Goal: Task Accomplishment & Management: Use online tool/utility

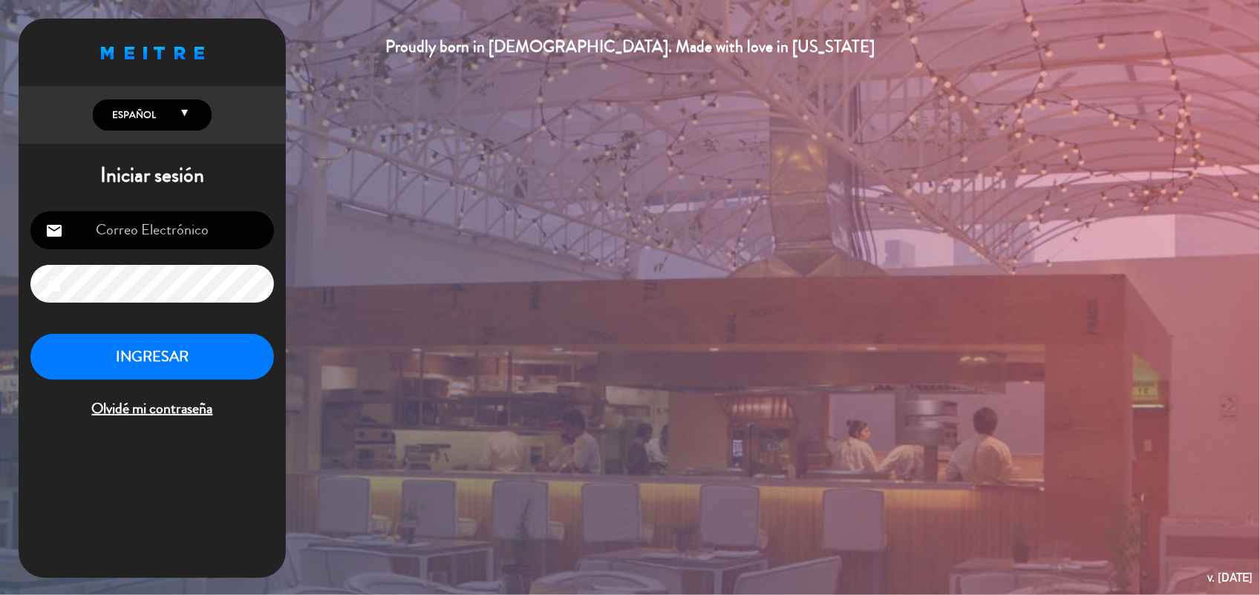
type input "[EMAIL_ADDRESS][DOMAIN_NAME]"
click at [212, 356] on button "INGRESAR" at bounding box center [151, 357] width 243 height 47
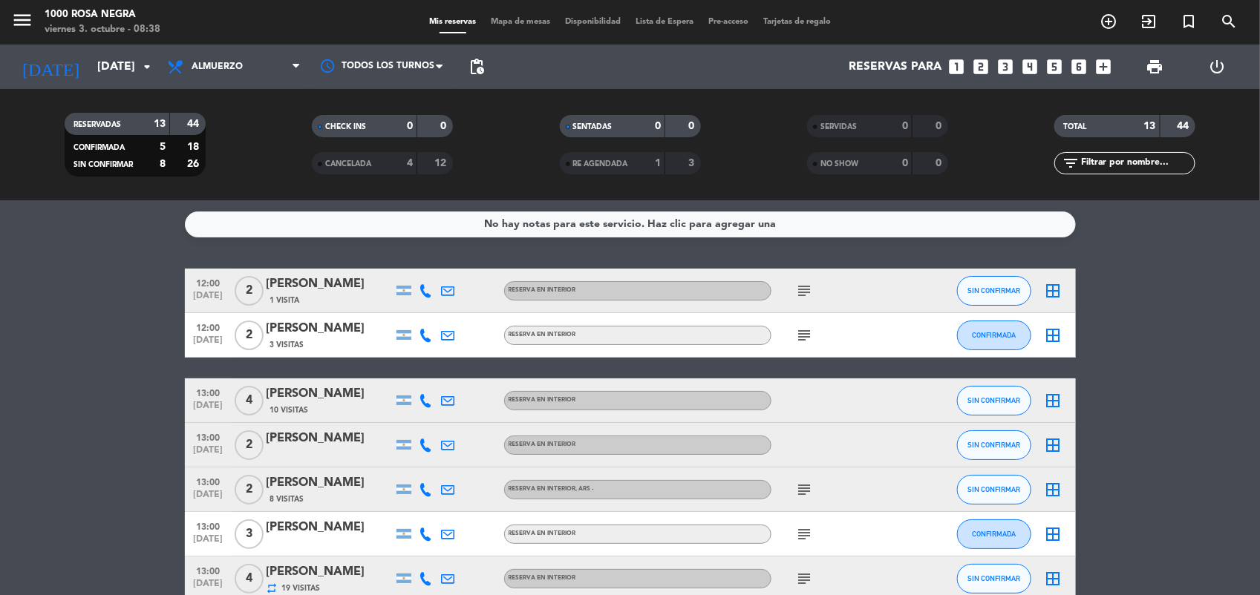
click at [94, 373] on bookings-row "12:00 [DATE] 2 [PERSON_NAME] 1 Visita RESERVA EN INTERIOR subject SIN CONFIRMAR…" at bounding box center [630, 579] width 1260 height 621
click at [529, 21] on span "Mapa de mesas" at bounding box center [520, 22] width 74 height 8
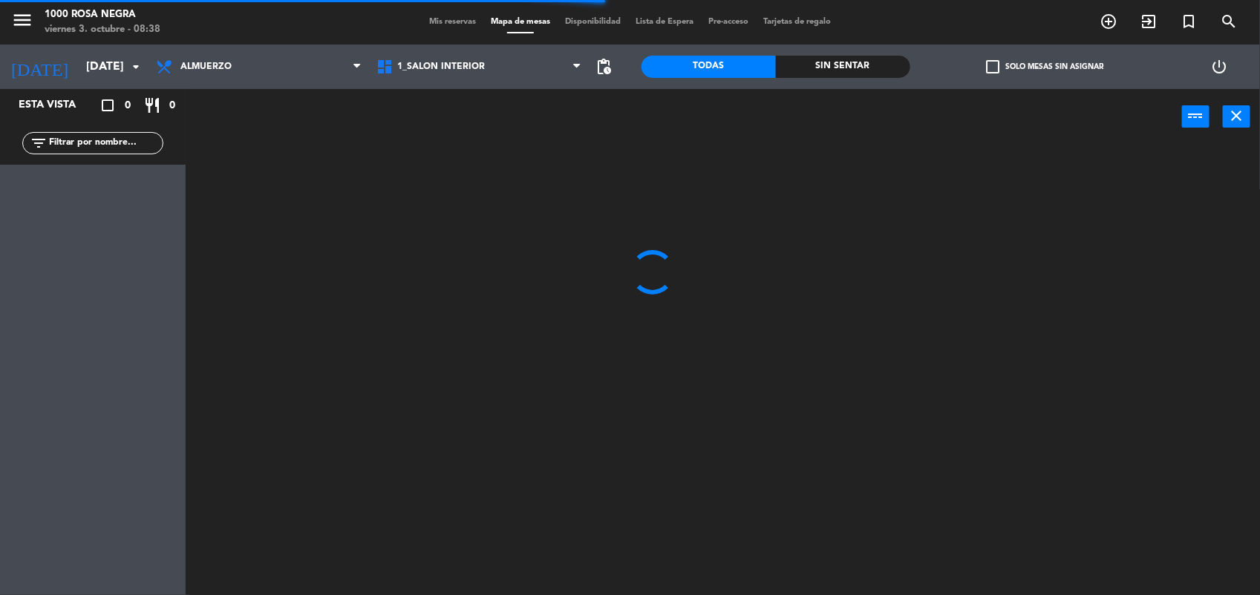
click at [993, 68] on span "check_box_outline_blank" at bounding box center [992, 66] width 13 height 13
click at [1044, 67] on input "check_box_outline_blank Solo mesas sin asignar" at bounding box center [1044, 67] width 0 height 0
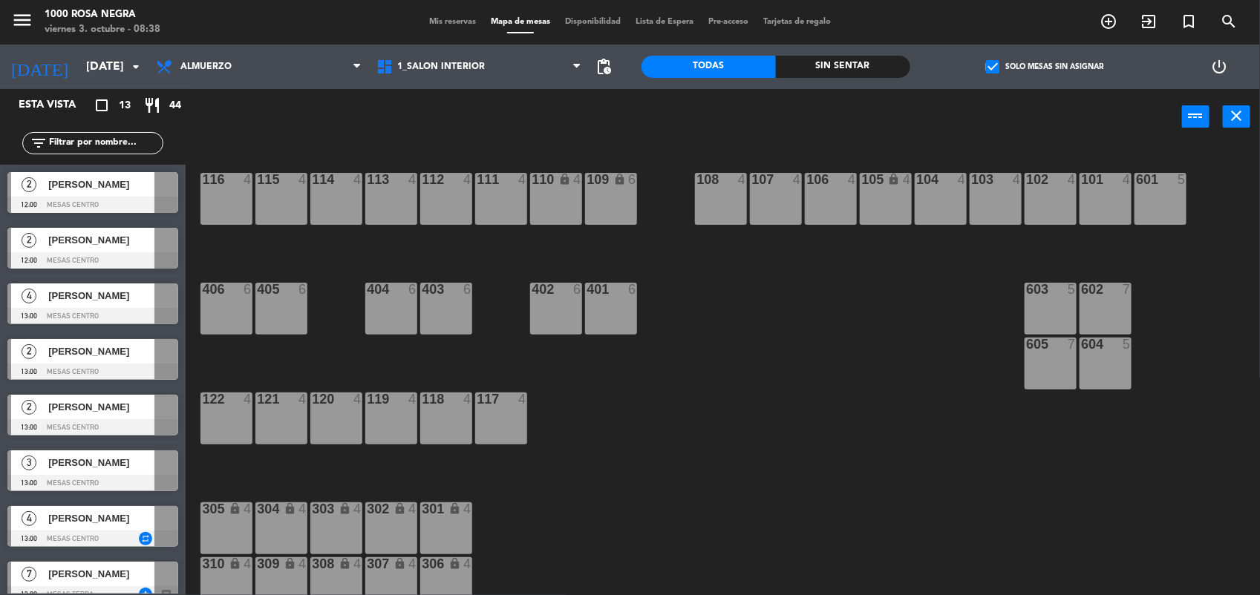
click at [174, 192] on div at bounding box center [166, 184] width 24 height 24
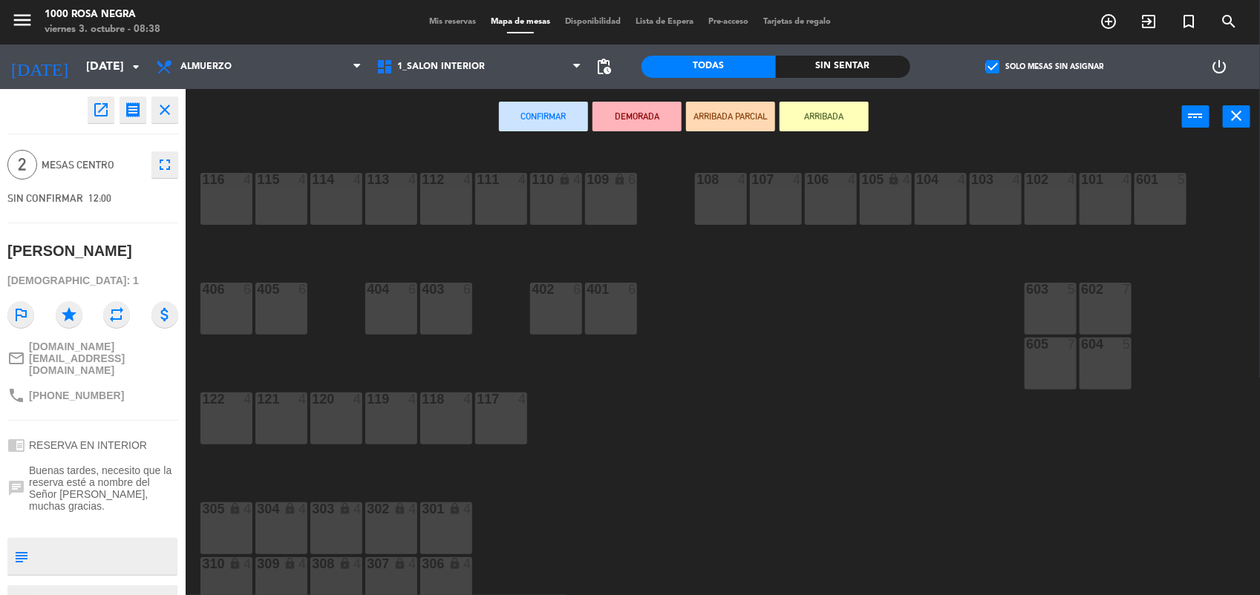
click at [996, 201] on div "103 4" at bounding box center [996, 199] width 52 height 52
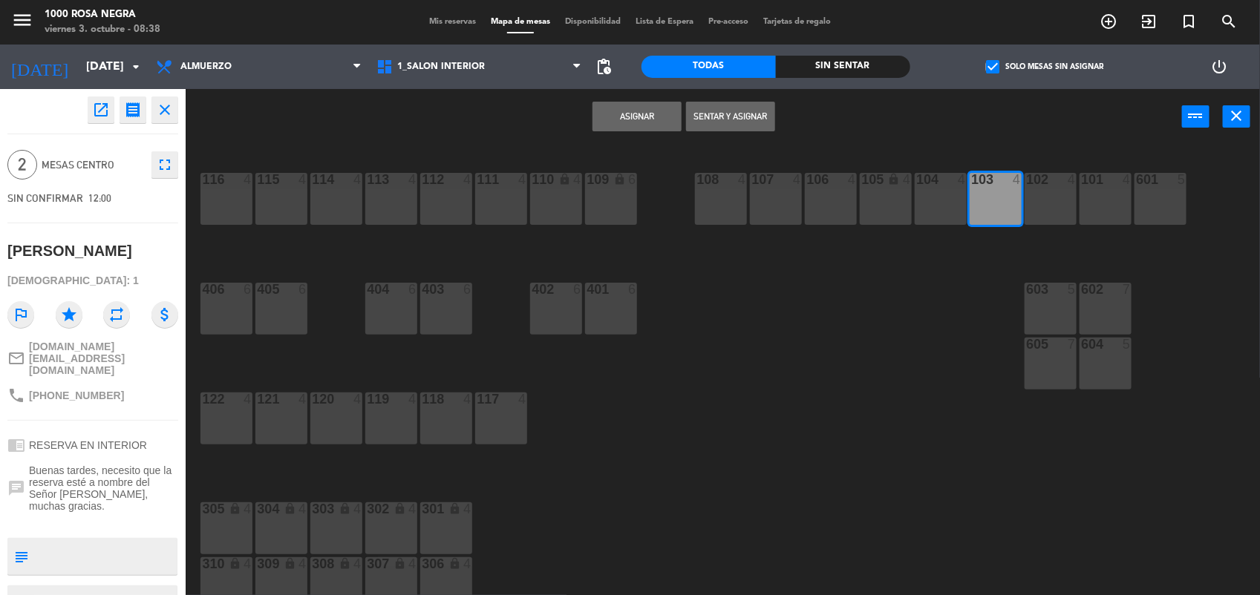
click at [650, 111] on button "Asignar" at bounding box center [636, 117] width 89 height 30
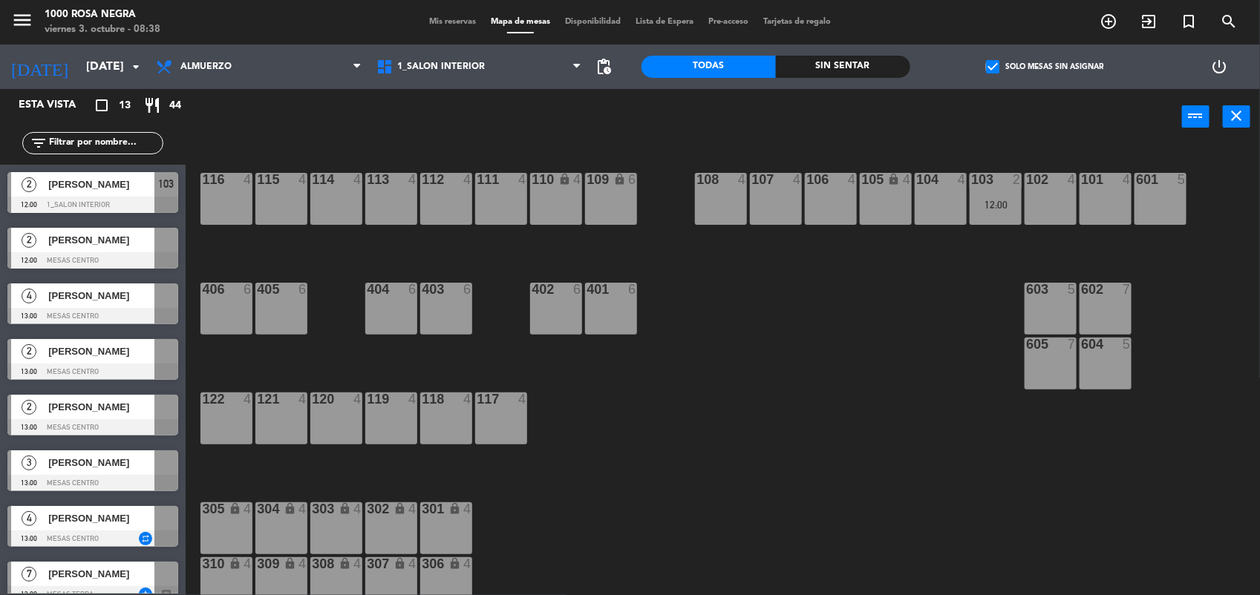
click at [139, 268] on div at bounding box center [92, 260] width 171 height 16
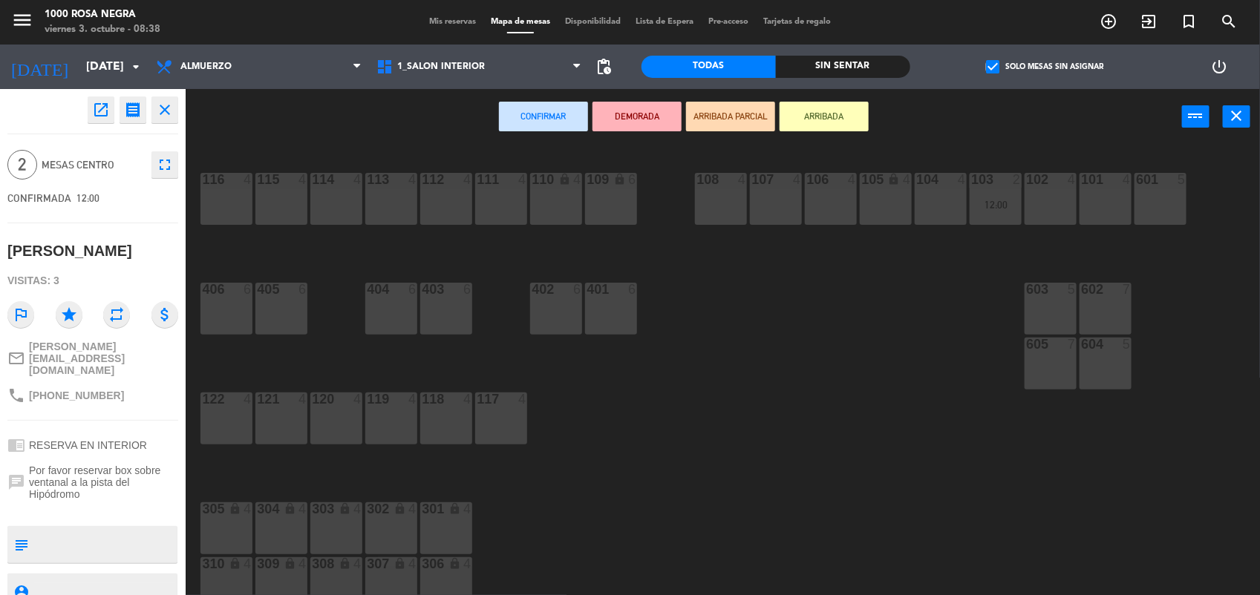
click at [442, 202] on div "112 4" at bounding box center [446, 199] width 52 height 52
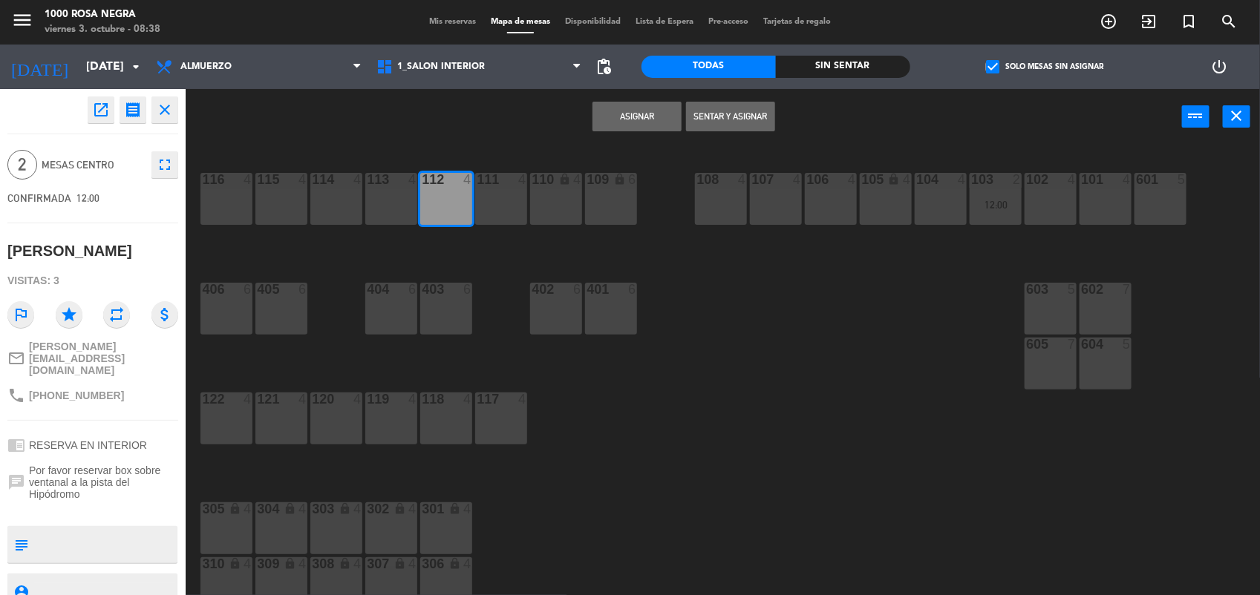
click at [631, 122] on button "Asignar" at bounding box center [636, 117] width 89 height 30
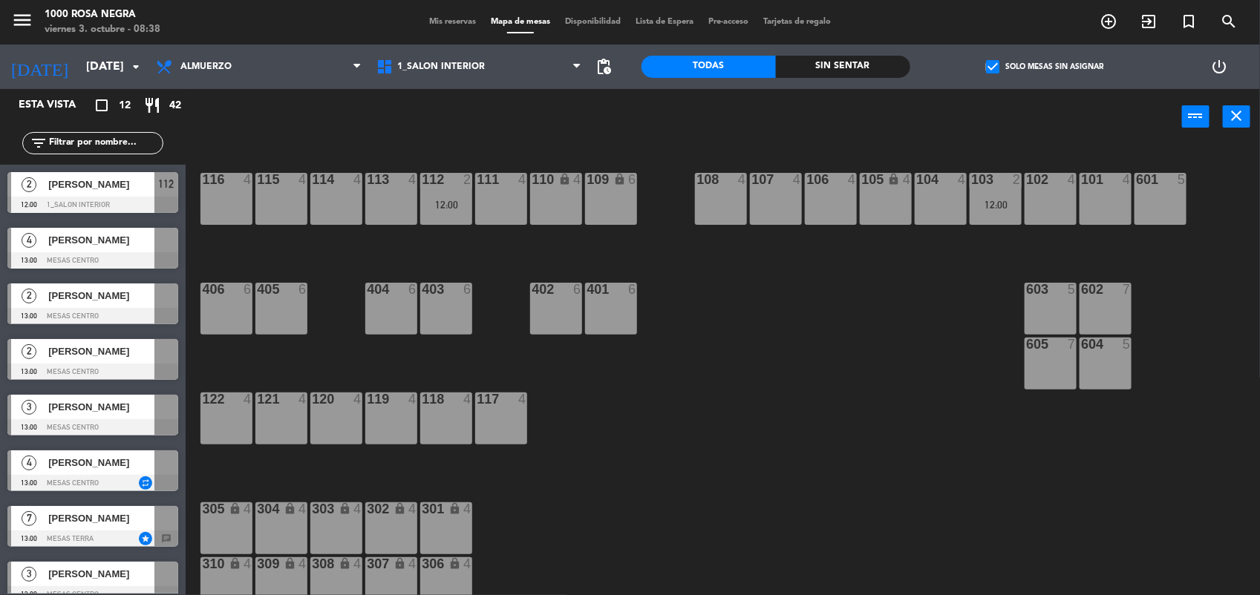
click at [124, 256] on div at bounding box center [92, 260] width 171 height 16
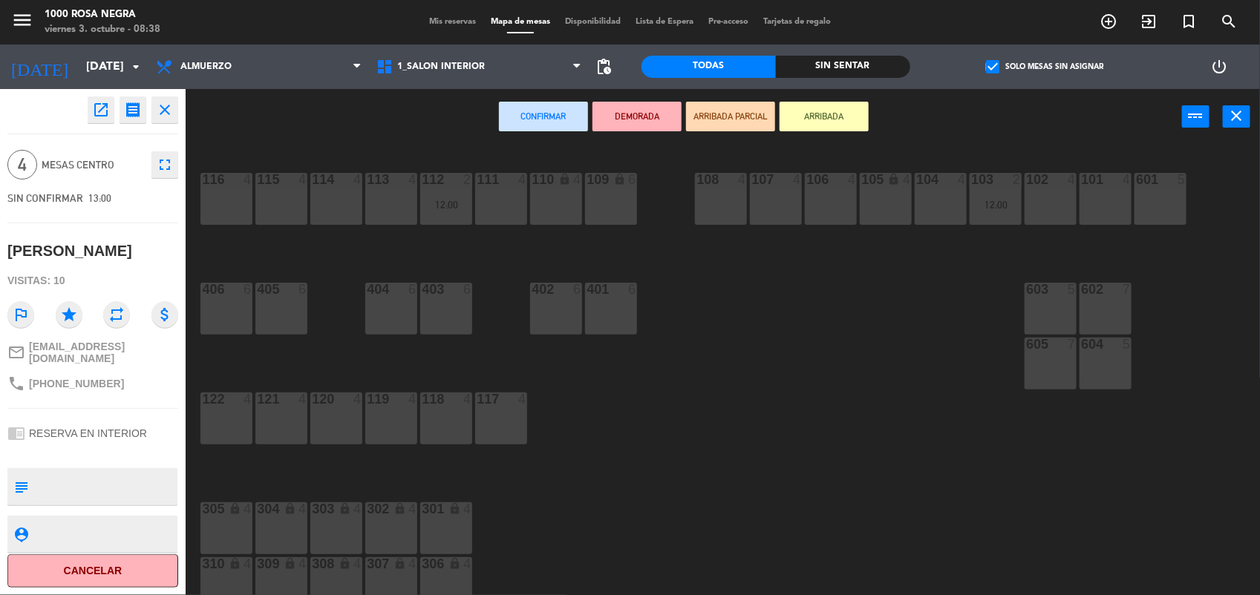
click at [464, 410] on div "118 4" at bounding box center [446, 419] width 52 height 52
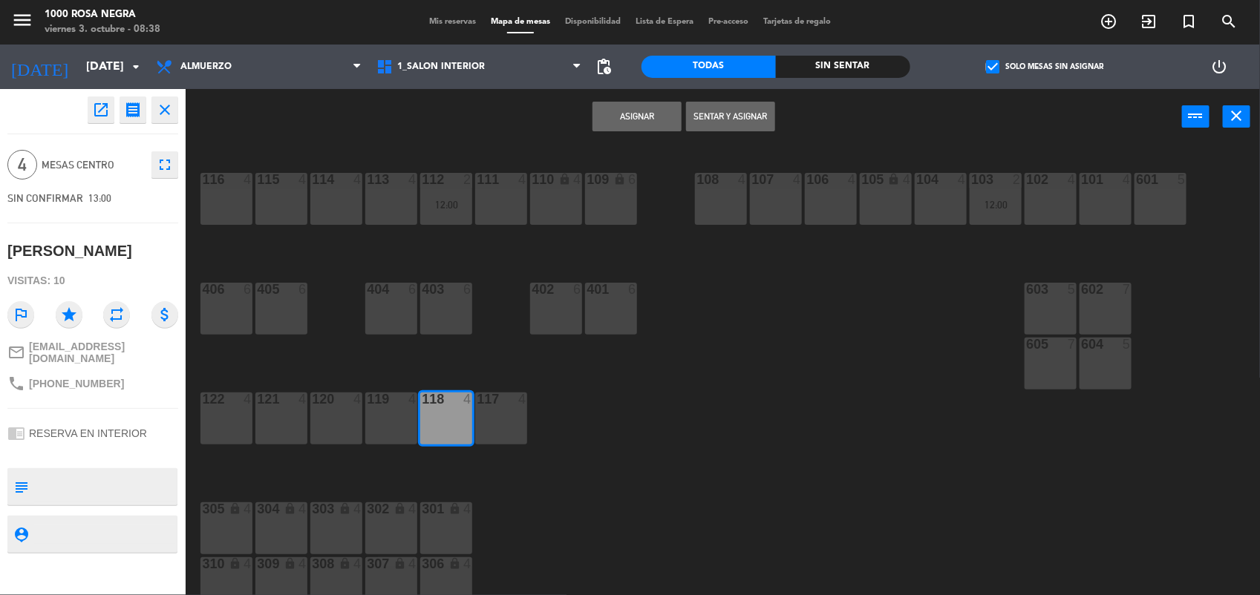
click at [650, 119] on button "Asignar" at bounding box center [636, 117] width 89 height 30
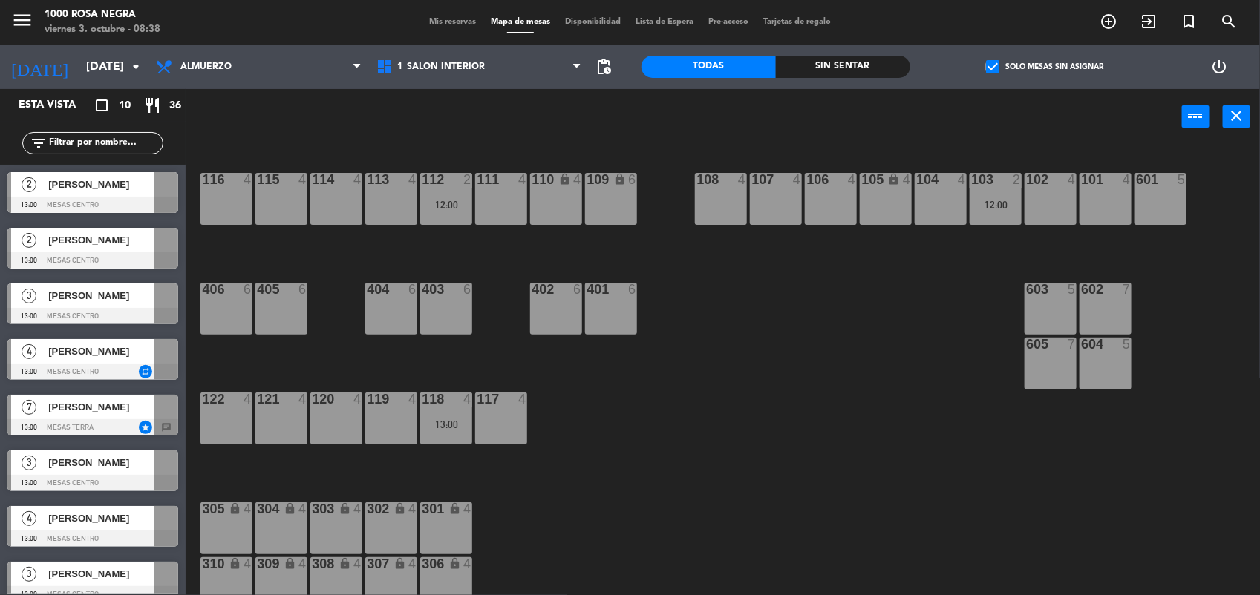
click at [330, 195] on div "114 4" at bounding box center [336, 199] width 52 height 52
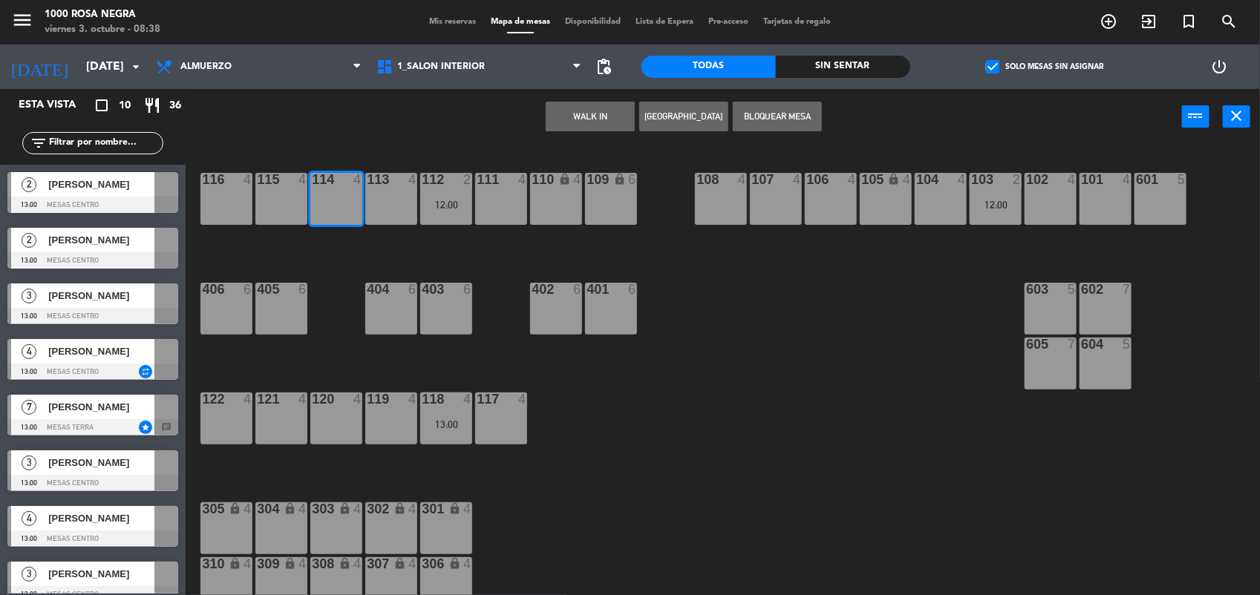
click at [563, 116] on button "WALK IN" at bounding box center [590, 117] width 89 height 30
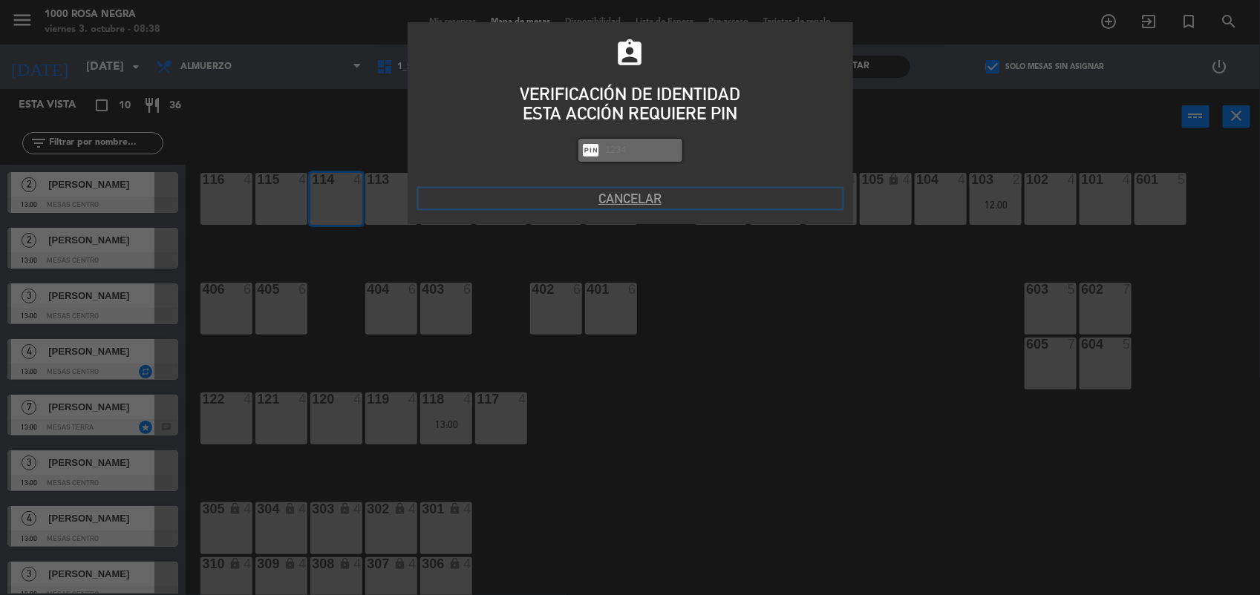
click at [612, 199] on button "Cancelar" at bounding box center [630, 199] width 423 height 20
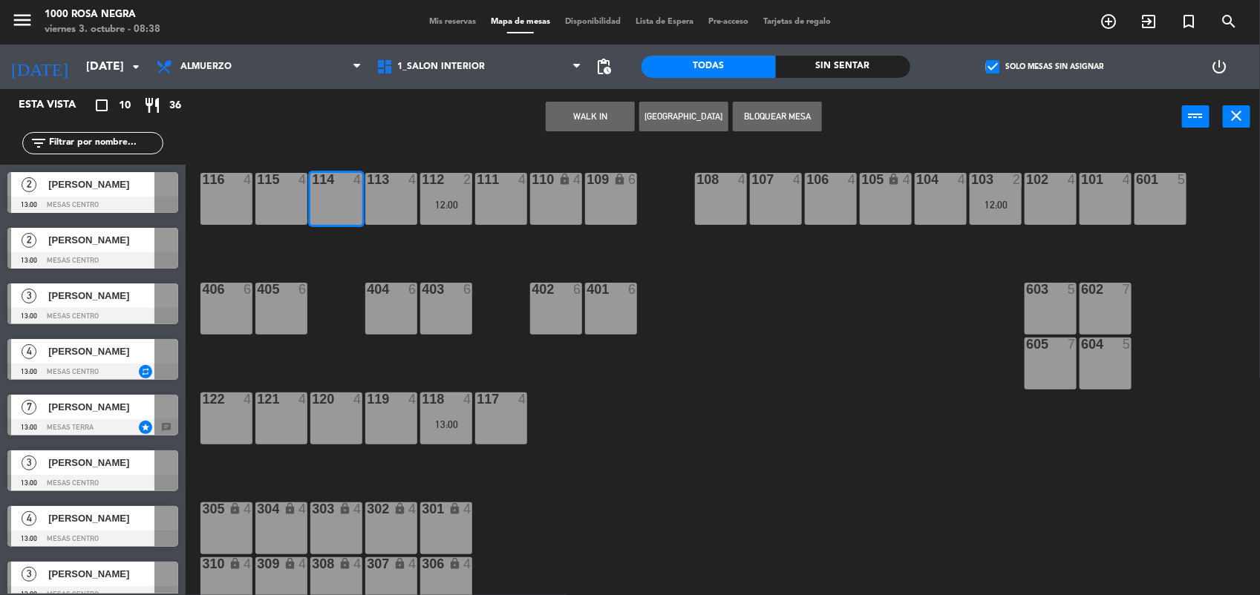
click at [134, 186] on span "[PERSON_NAME]" at bounding box center [101, 185] width 106 height 16
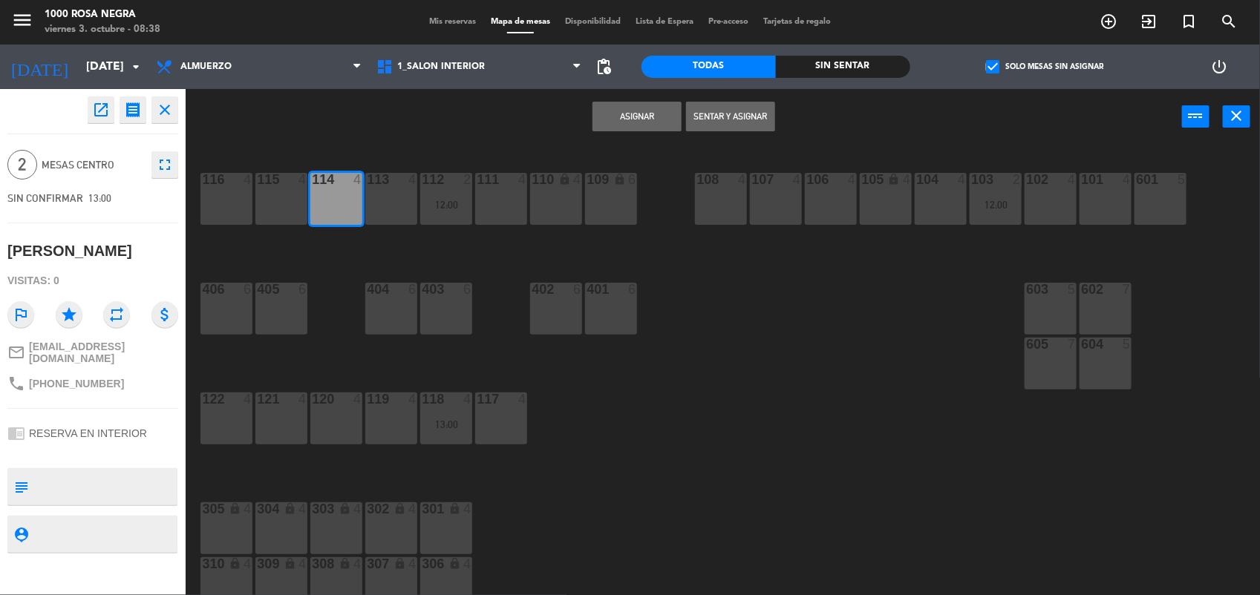
click at [627, 119] on button "Asignar" at bounding box center [636, 117] width 89 height 30
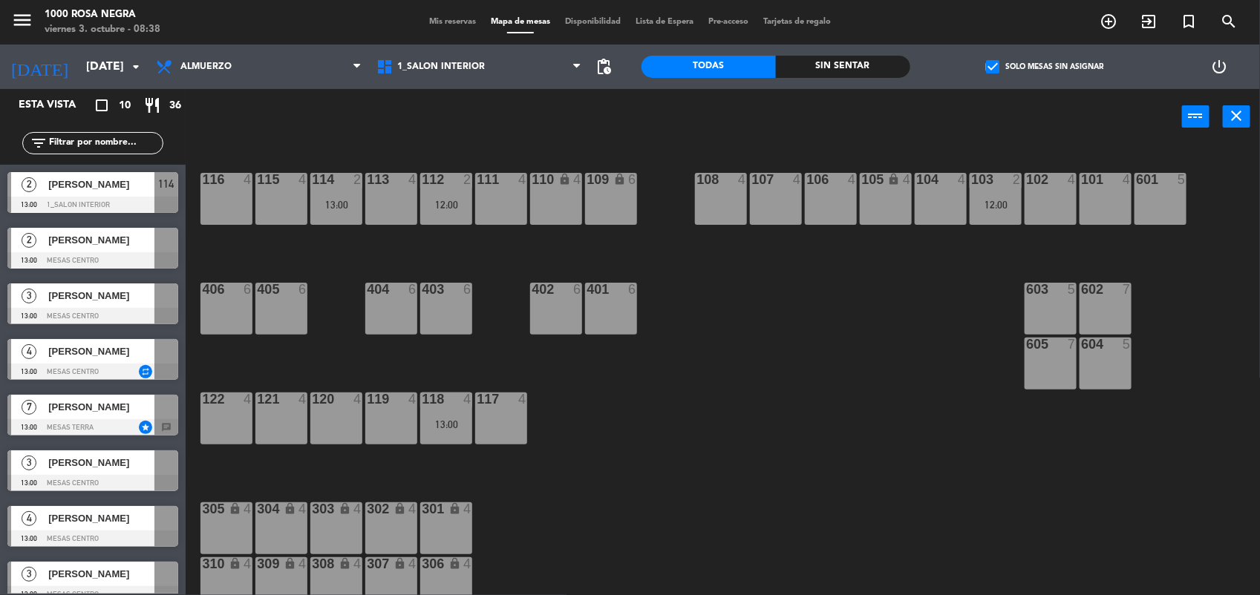
click at [105, 265] on div at bounding box center [92, 260] width 171 height 16
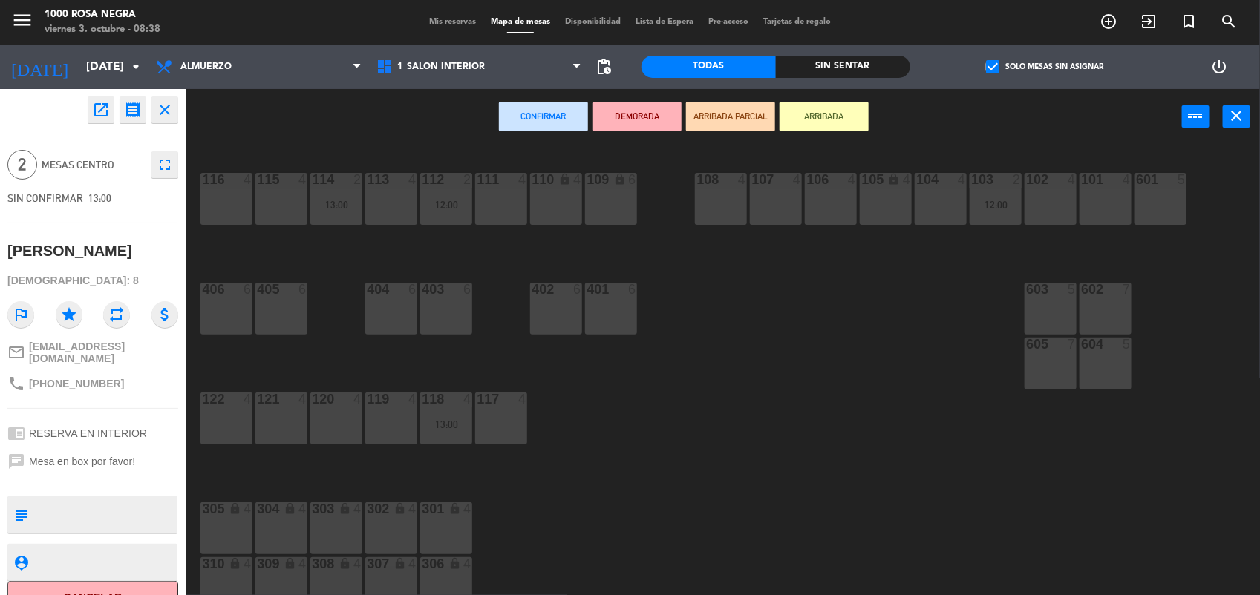
click at [236, 206] on div "116 4" at bounding box center [226, 199] width 52 height 52
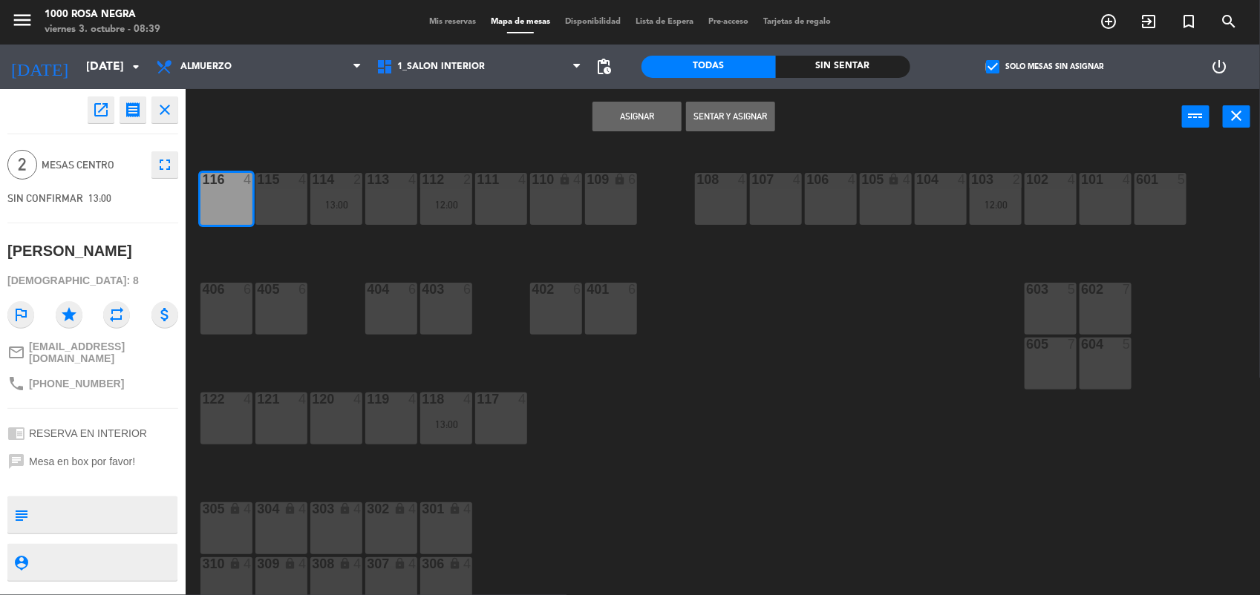
click at [622, 120] on button "Asignar" at bounding box center [636, 117] width 89 height 30
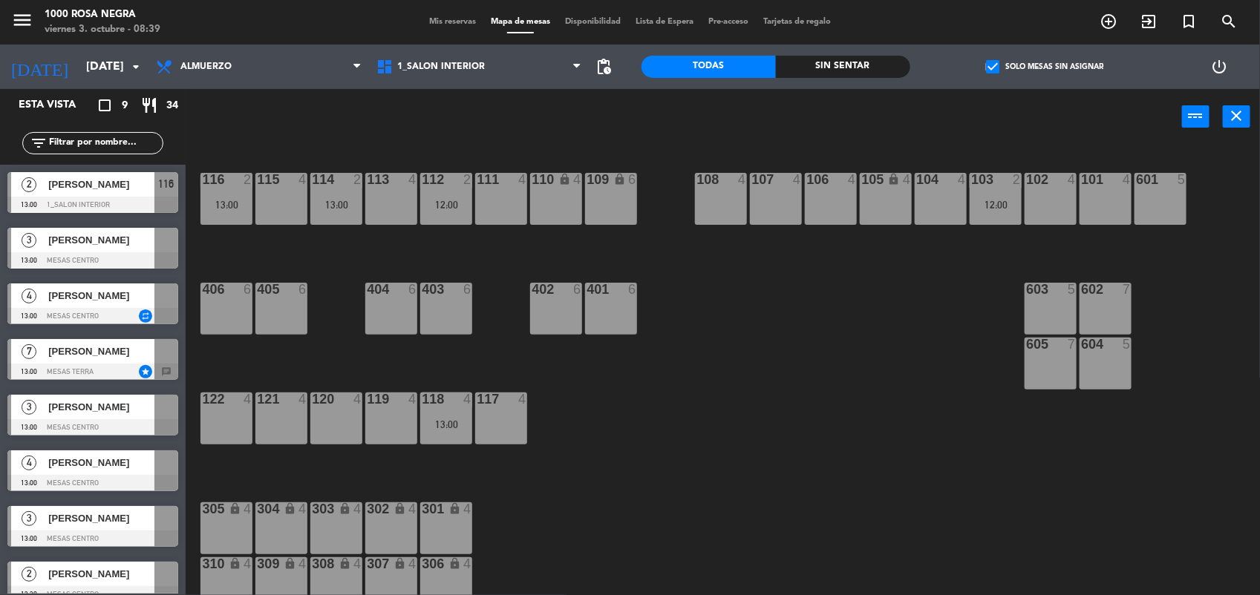
click at [91, 242] on span "[PERSON_NAME]" at bounding box center [101, 240] width 106 height 16
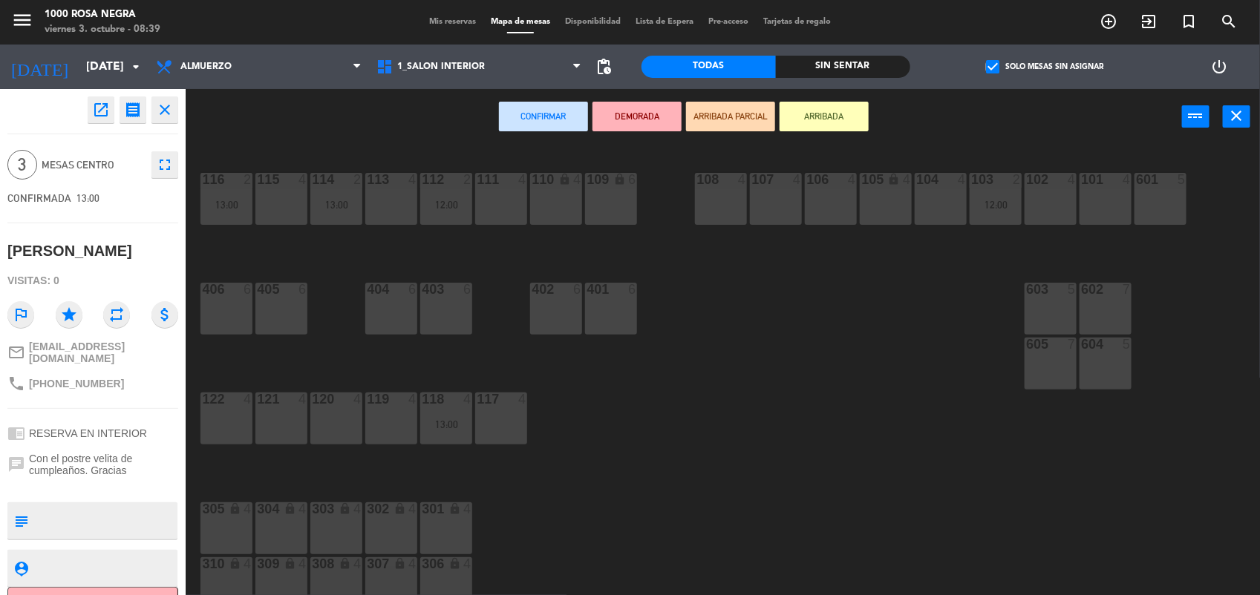
click at [379, 425] on div "119 4" at bounding box center [391, 419] width 52 height 52
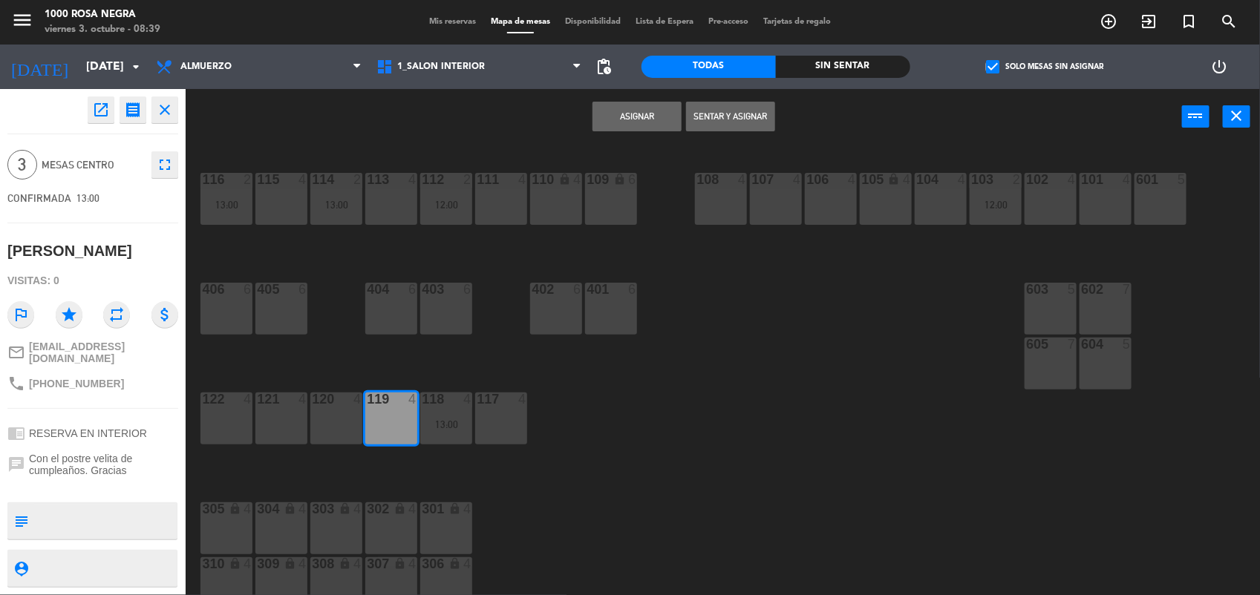
click at [636, 121] on button "Asignar" at bounding box center [636, 117] width 89 height 30
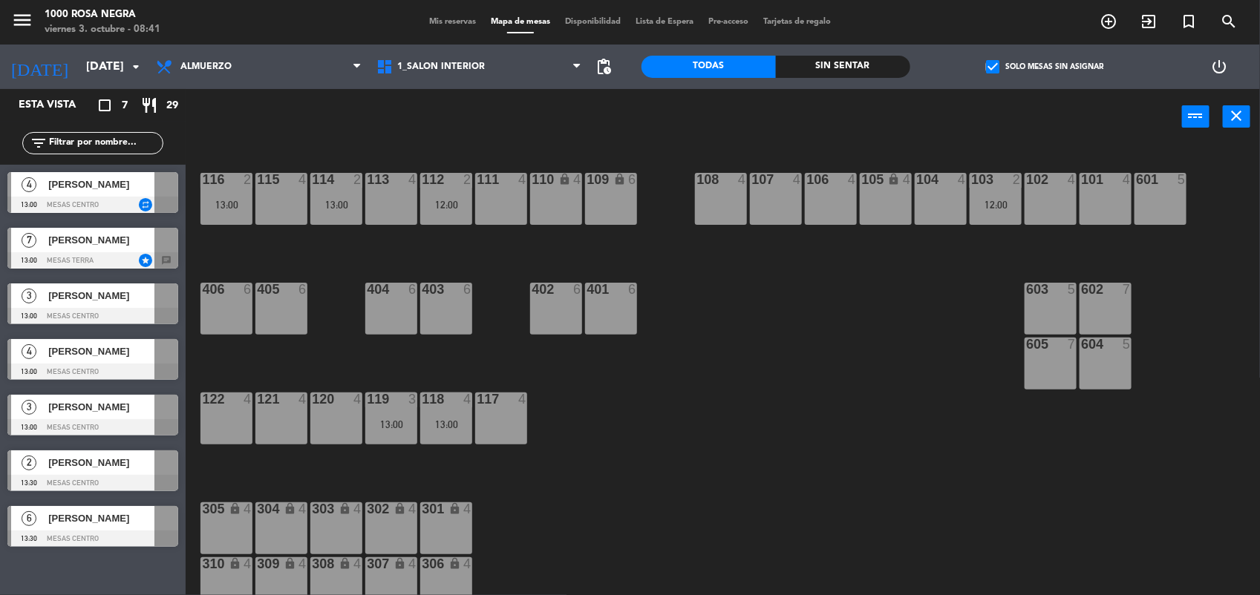
click at [157, 191] on div at bounding box center [166, 184] width 24 height 24
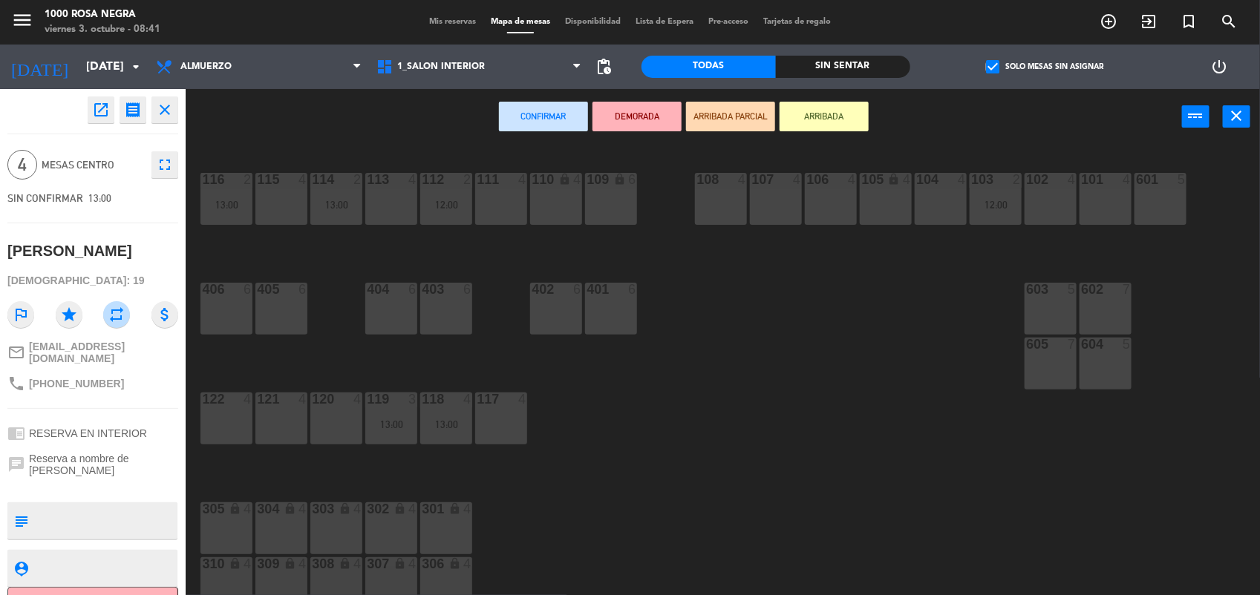
click at [391, 193] on div "113 4" at bounding box center [391, 199] width 52 height 52
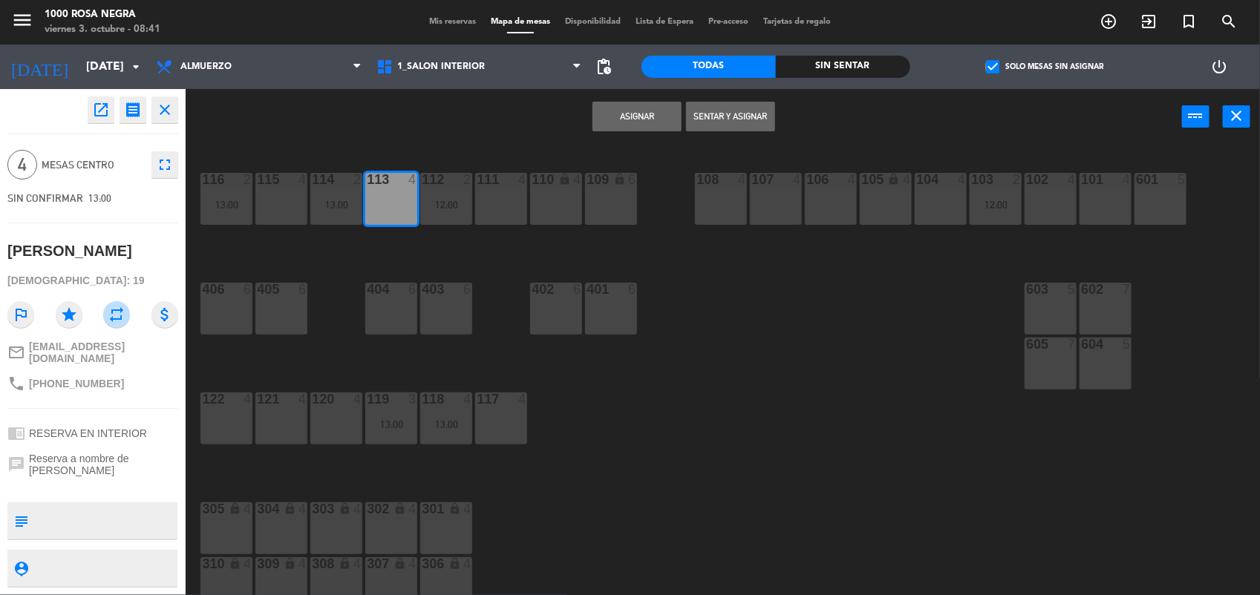
click at [650, 110] on button "Asignar" at bounding box center [636, 117] width 89 height 30
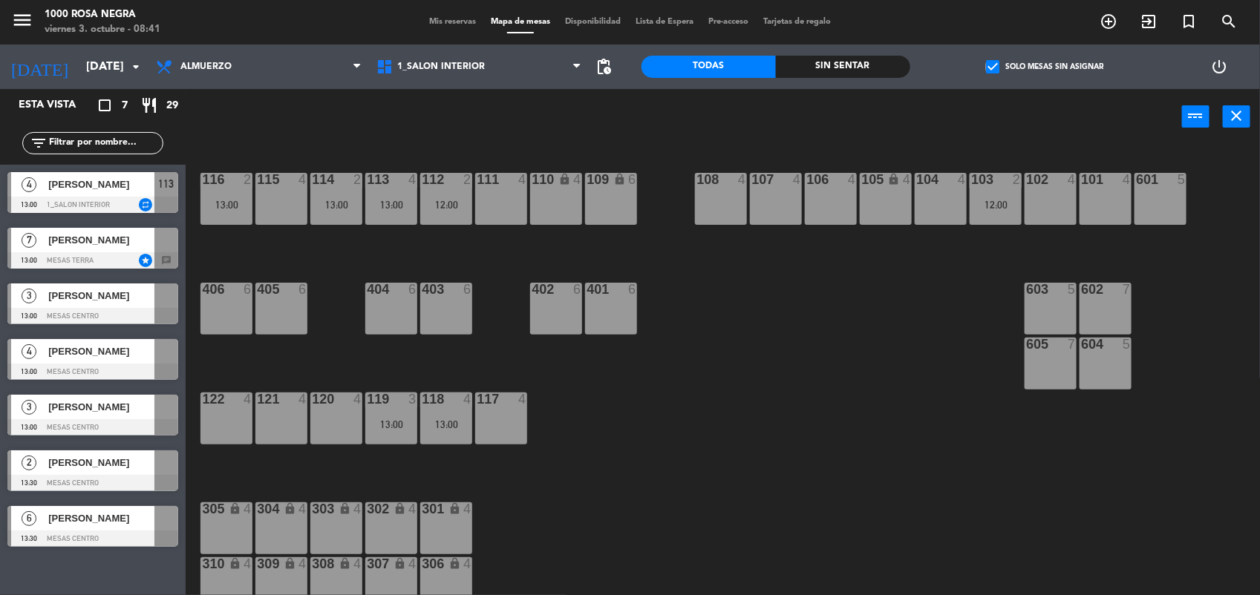
click at [162, 301] on div at bounding box center [166, 296] width 24 height 24
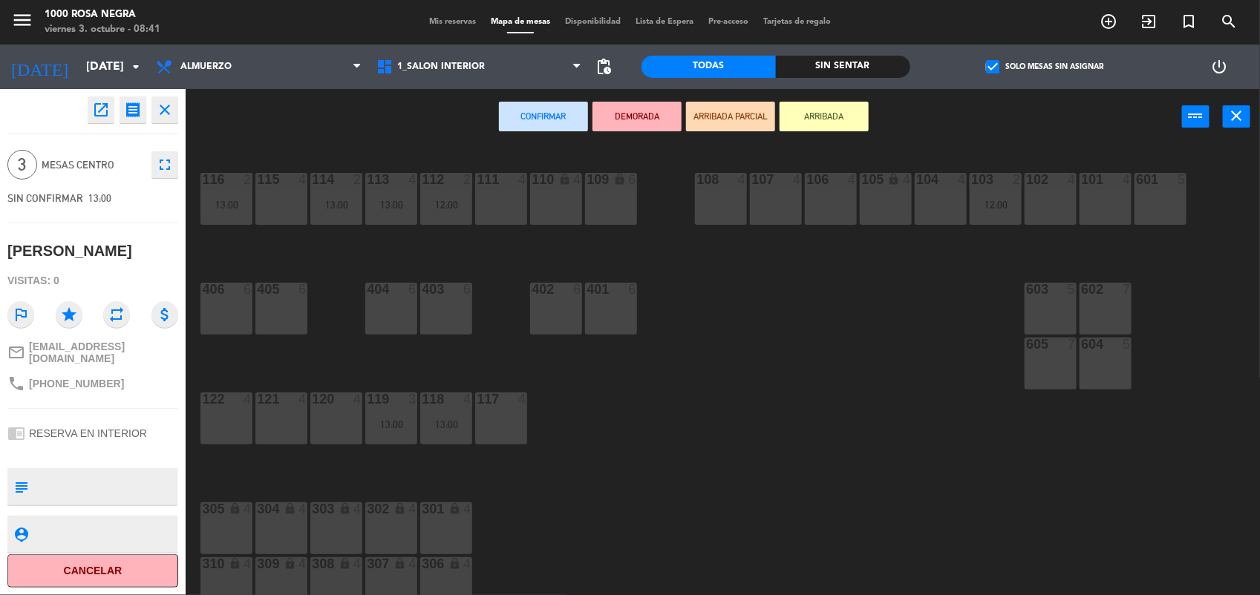
click at [722, 201] on div "108 4" at bounding box center [721, 199] width 52 height 52
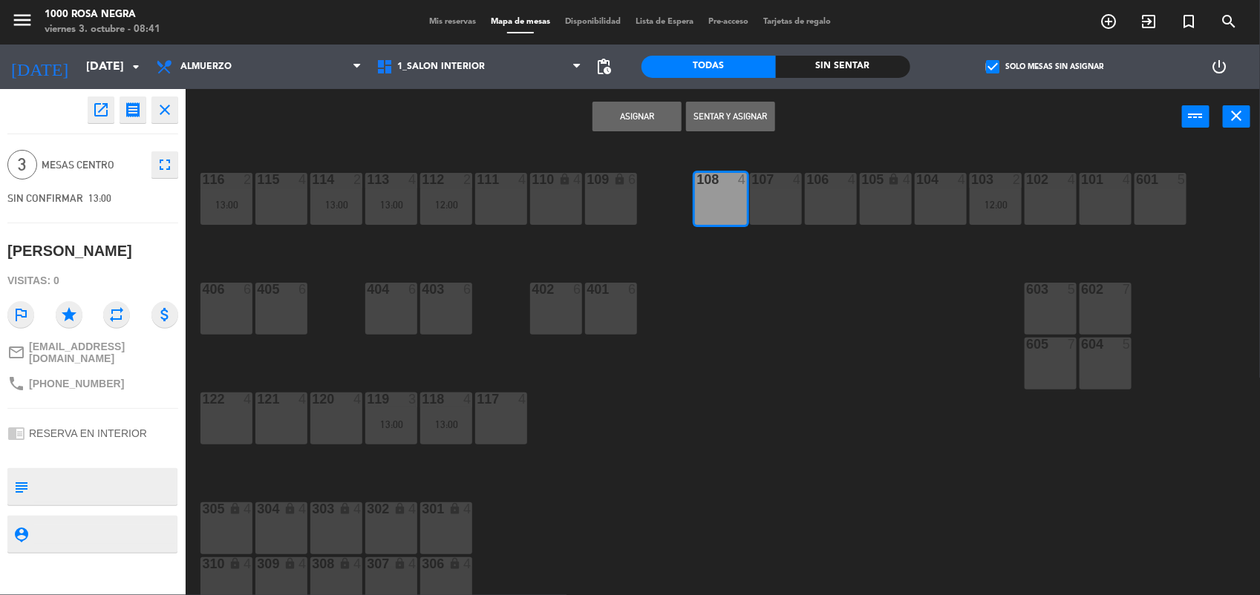
click at [629, 121] on button "Asignar" at bounding box center [636, 117] width 89 height 30
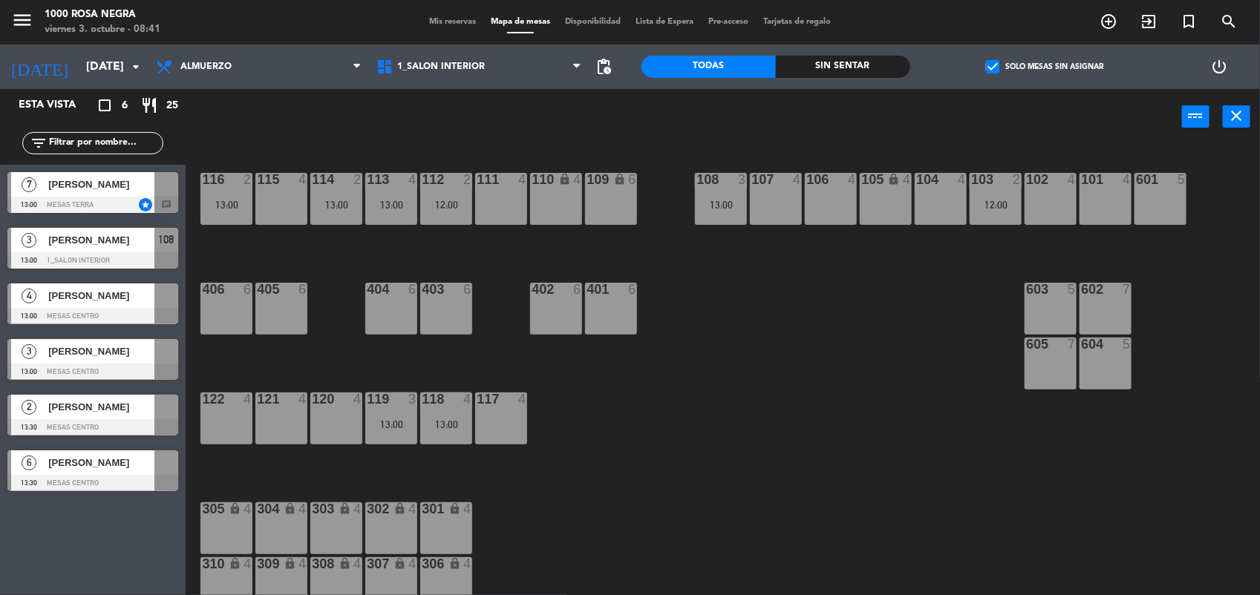
click at [158, 309] on div at bounding box center [92, 316] width 171 height 16
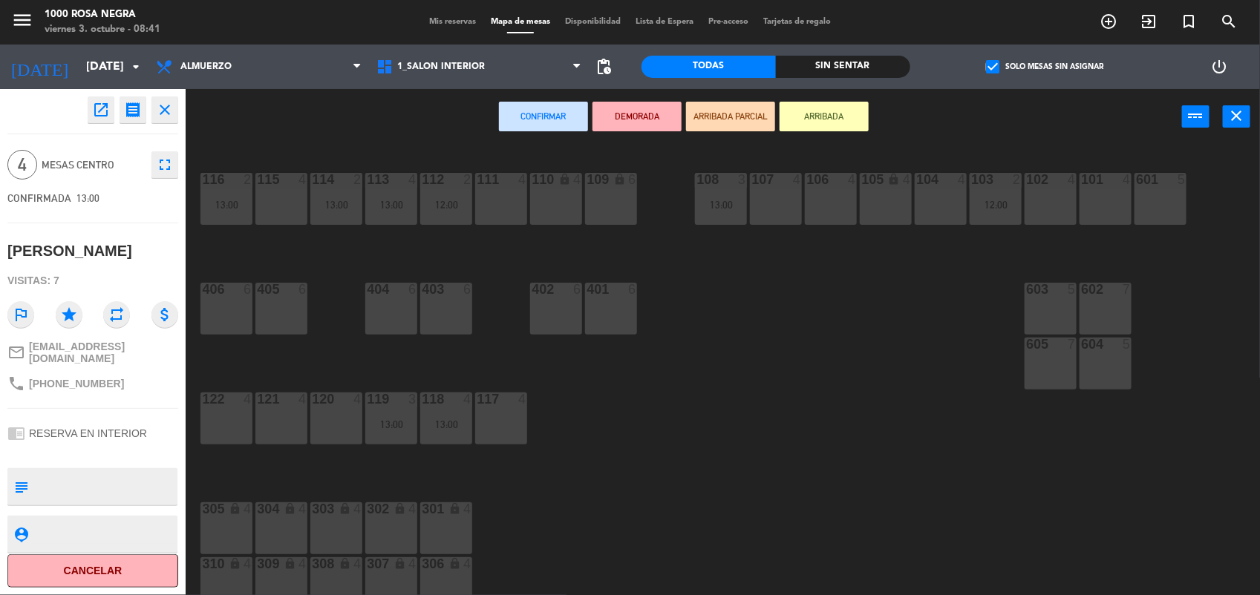
click at [822, 208] on div "106 4" at bounding box center [831, 199] width 52 height 52
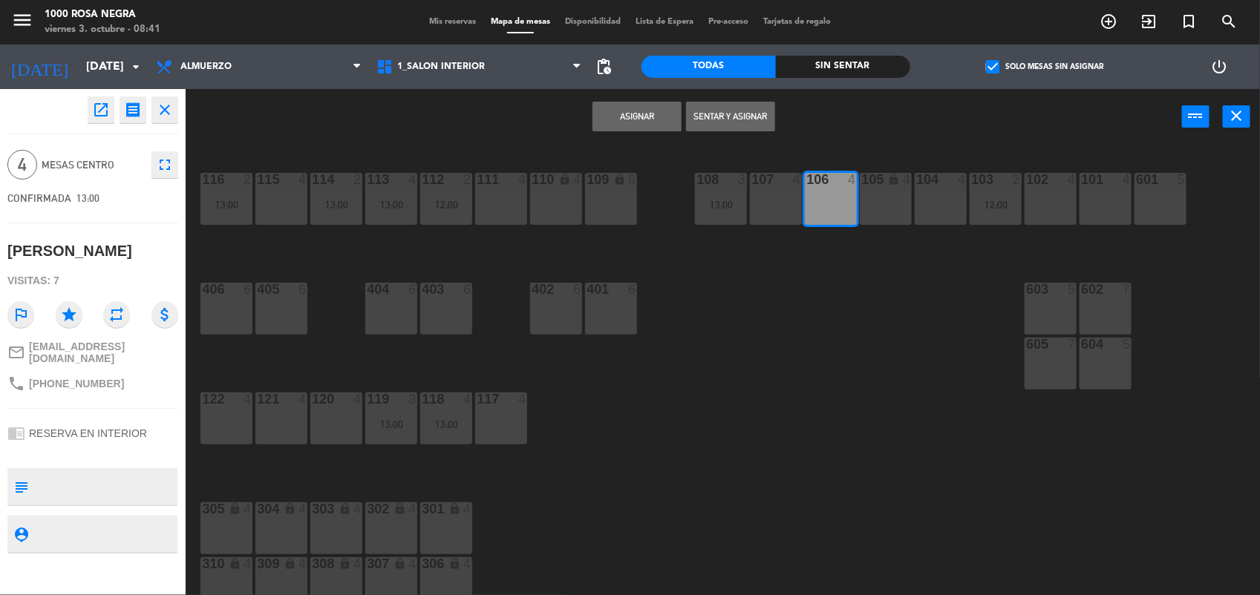
click at [666, 119] on button "Asignar" at bounding box center [636, 117] width 89 height 30
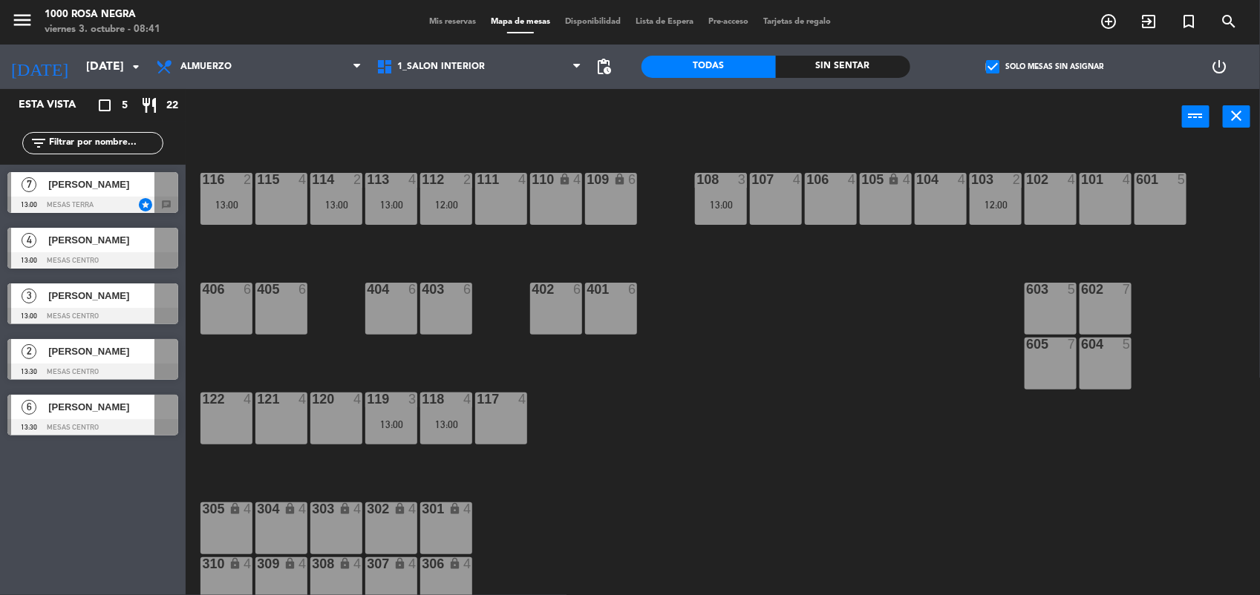
click at [147, 309] on div at bounding box center [92, 316] width 171 height 16
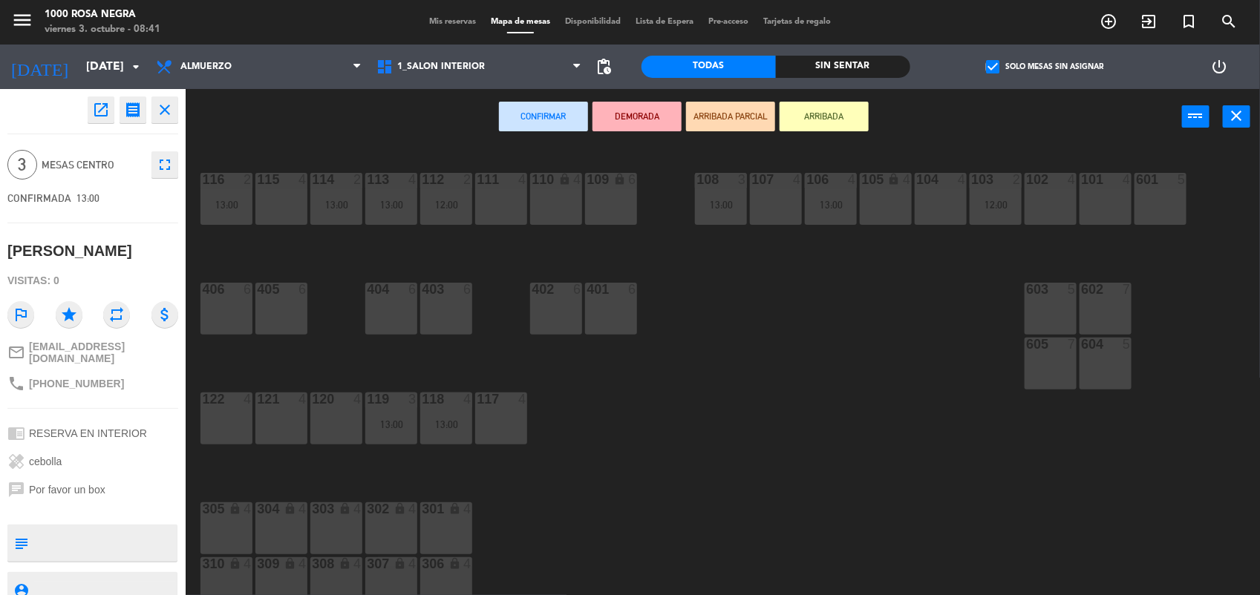
click at [310, 409] on div "120 4" at bounding box center [336, 419] width 52 height 52
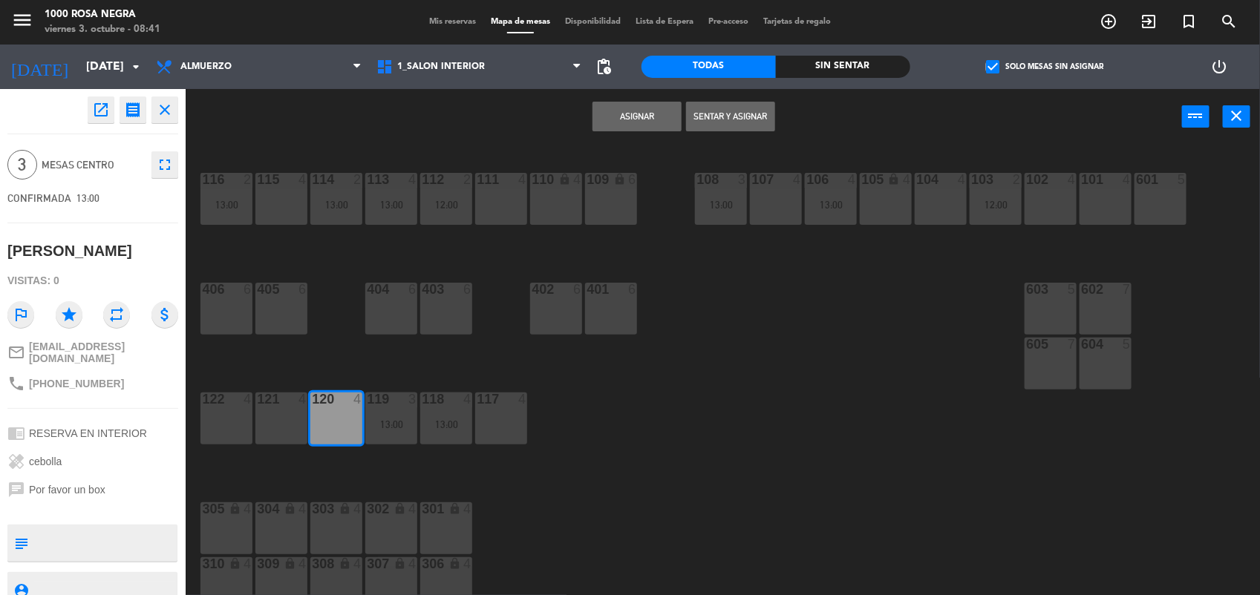
click at [600, 113] on button "Asignar" at bounding box center [636, 117] width 89 height 30
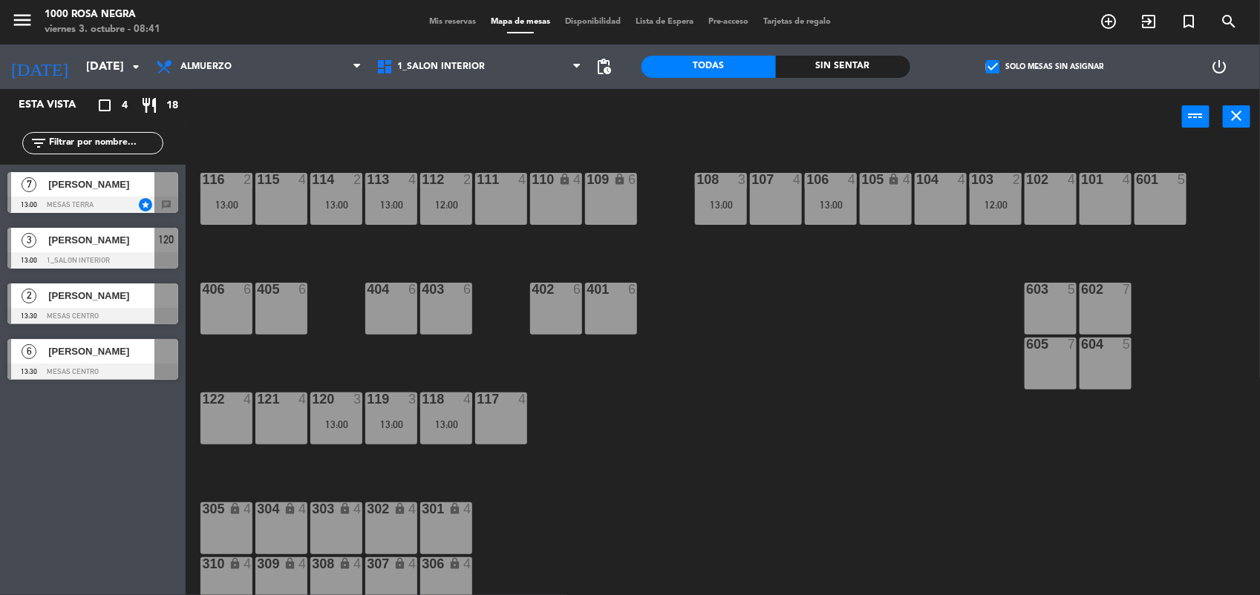
click at [162, 317] on div at bounding box center [92, 316] width 171 height 16
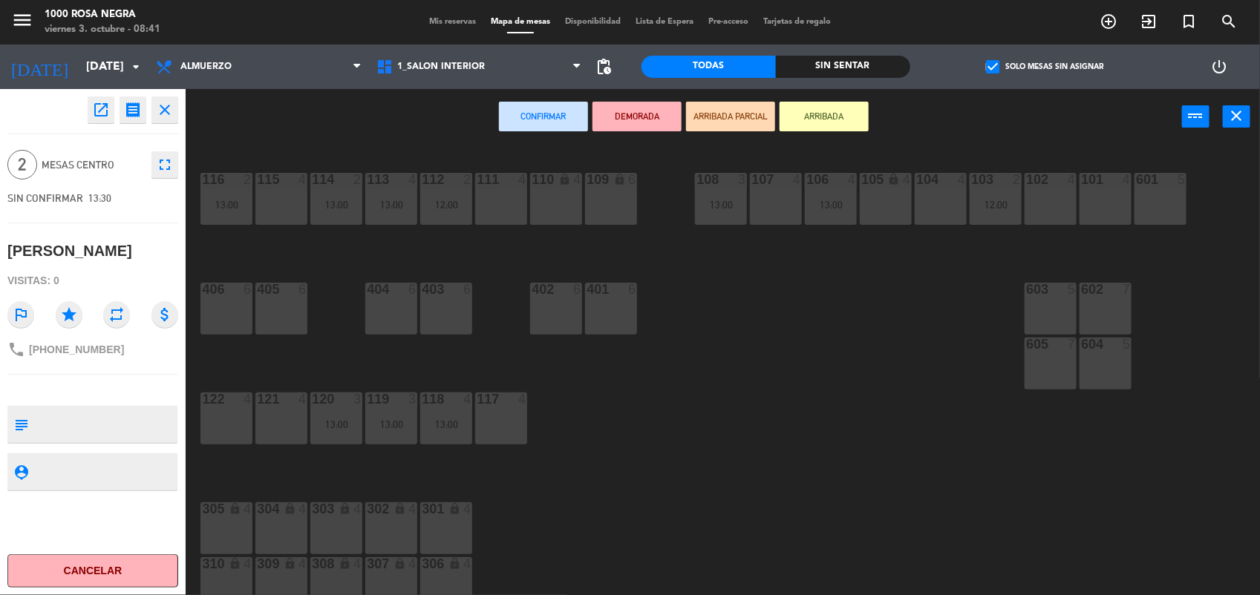
click at [1042, 214] on div "102 4" at bounding box center [1050, 199] width 52 height 52
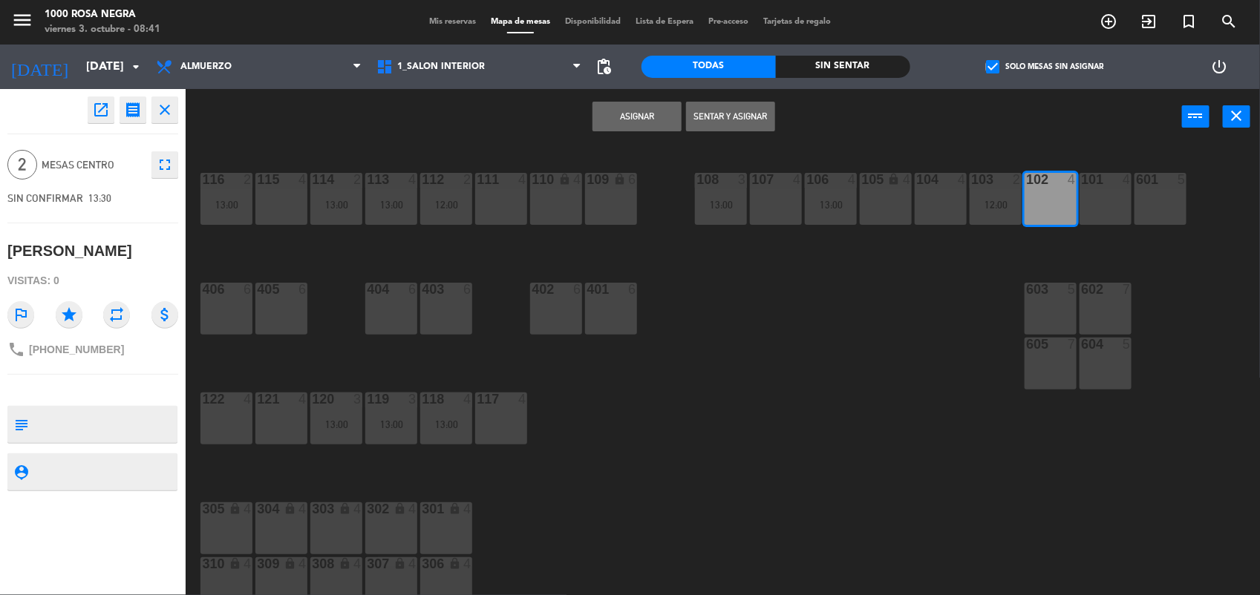
click at [668, 120] on button "Asignar" at bounding box center [636, 117] width 89 height 30
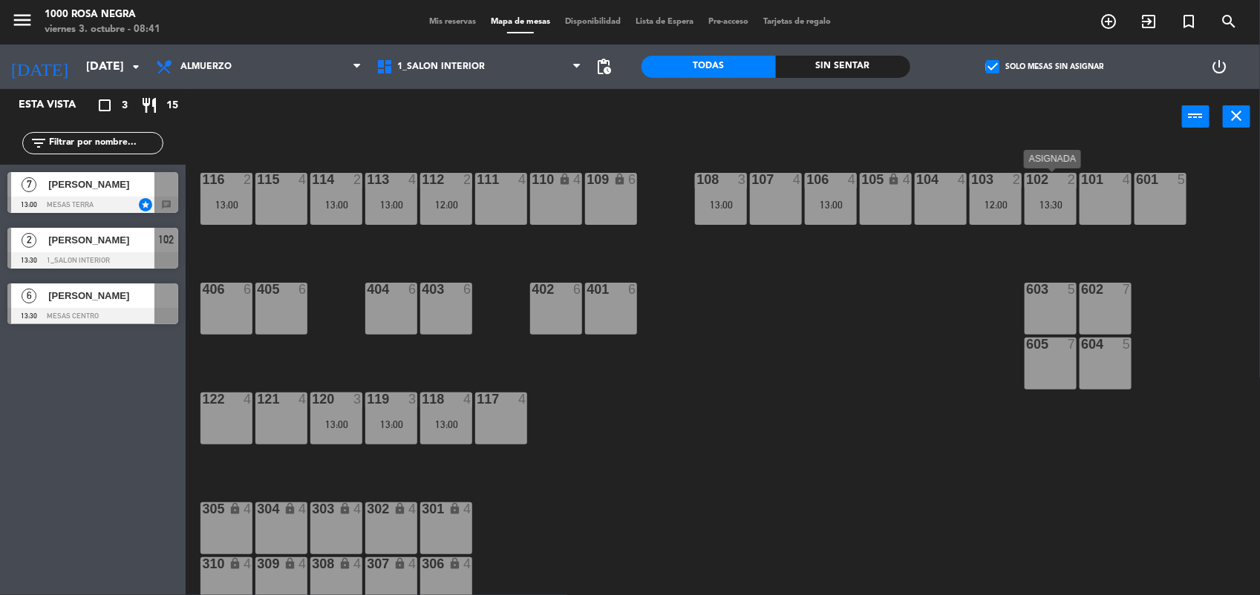
click at [1056, 192] on div "102 2 13:30" at bounding box center [1050, 199] width 52 height 52
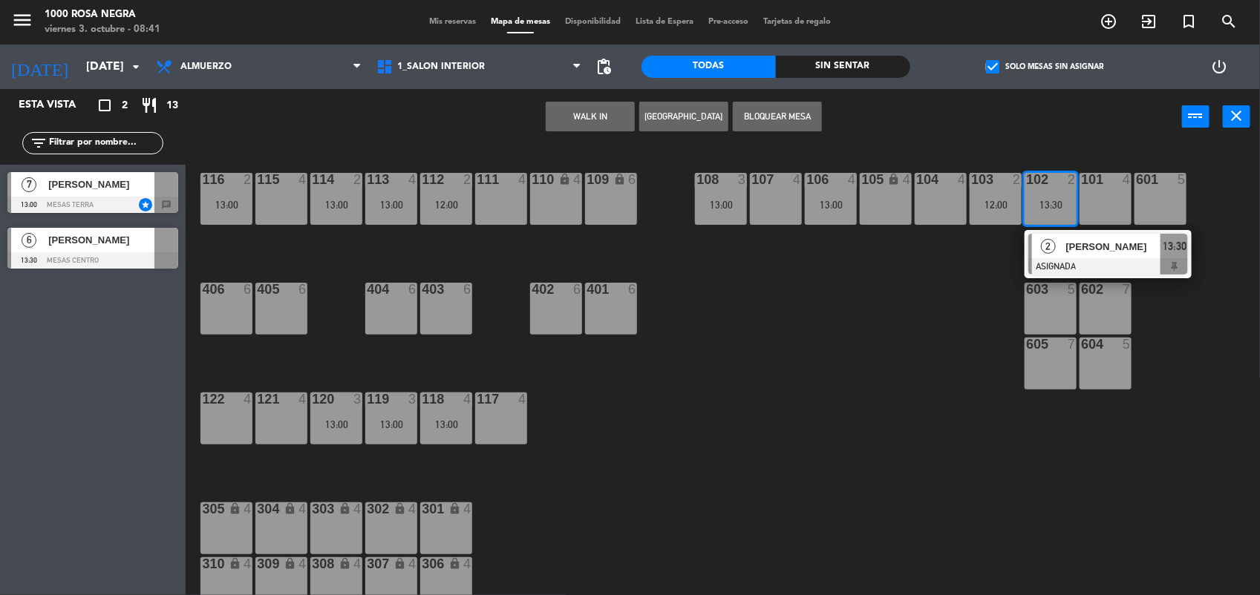
click at [292, 205] on div "115 4" at bounding box center [281, 199] width 52 height 52
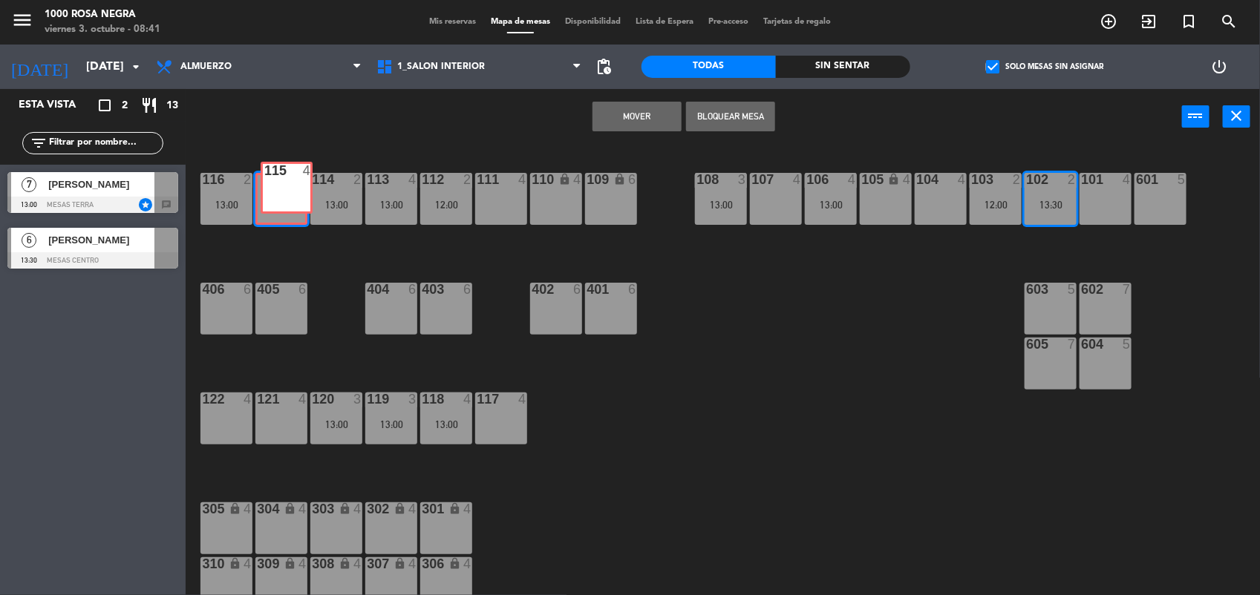
click at [291, 198] on div "115 4 115 4" at bounding box center [281, 199] width 52 height 52
click at [291, 198] on div "115 4" at bounding box center [281, 199] width 52 height 52
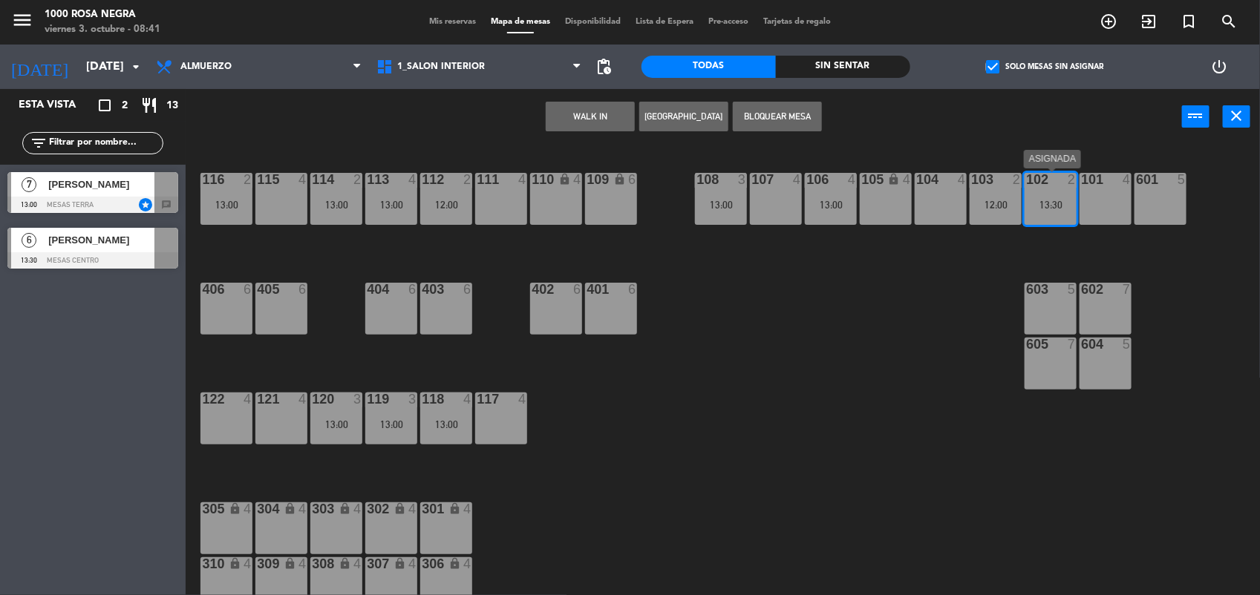
click at [1056, 194] on div "102 2 13:30" at bounding box center [1050, 199] width 52 height 52
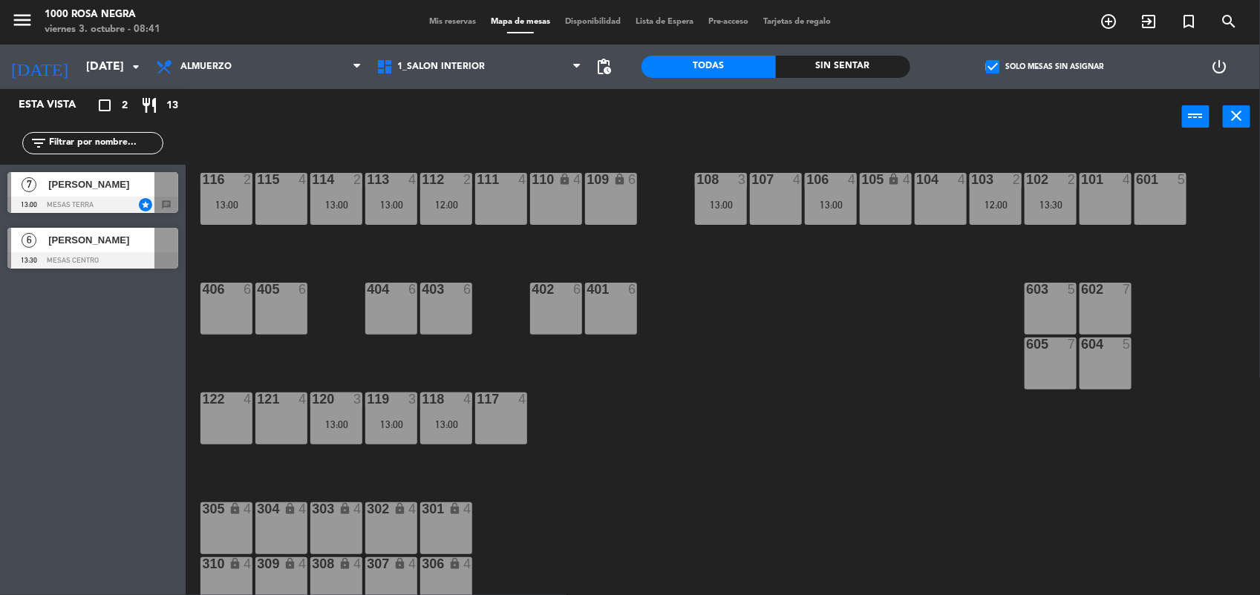
click at [287, 209] on div "115 4" at bounding box center [281, 199] width 52 height 52
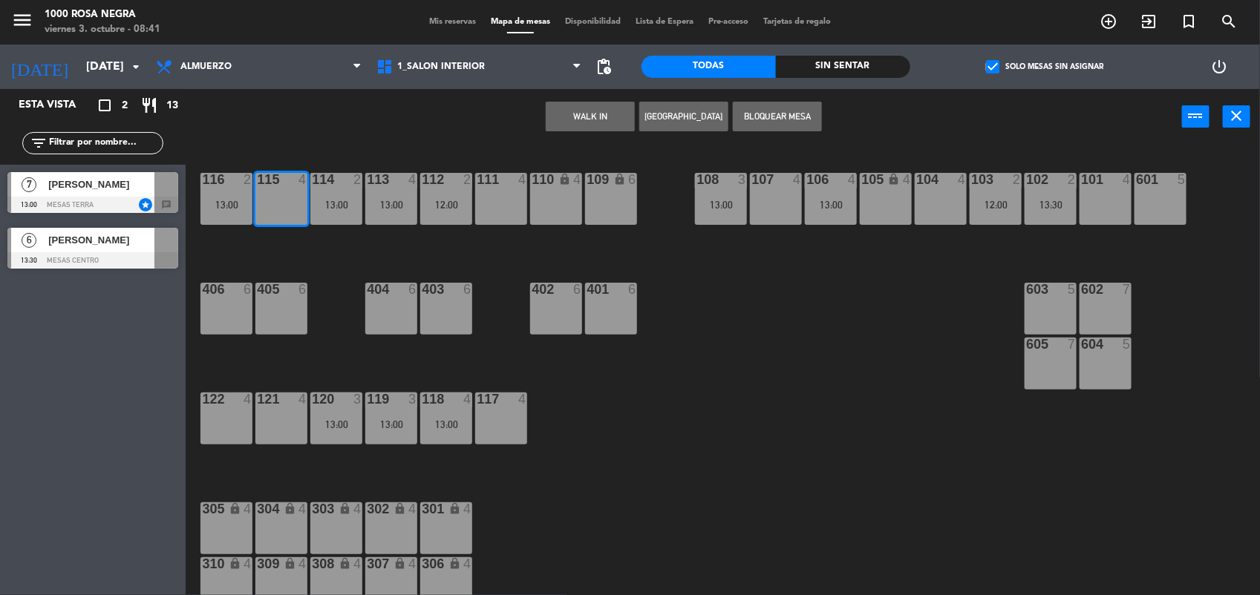
click at [1056, 197] on div "102 2 13:30" at bounding box center [1050, 199] width 52 height 52
click at [899, 301] on div "116 2 13:00 115 4 114 2 13:00 113 4 13:00 112 2 12:00 111 4 110 lock 4 109 lock…" at bounding box center [729, 372] width 1062 height 451
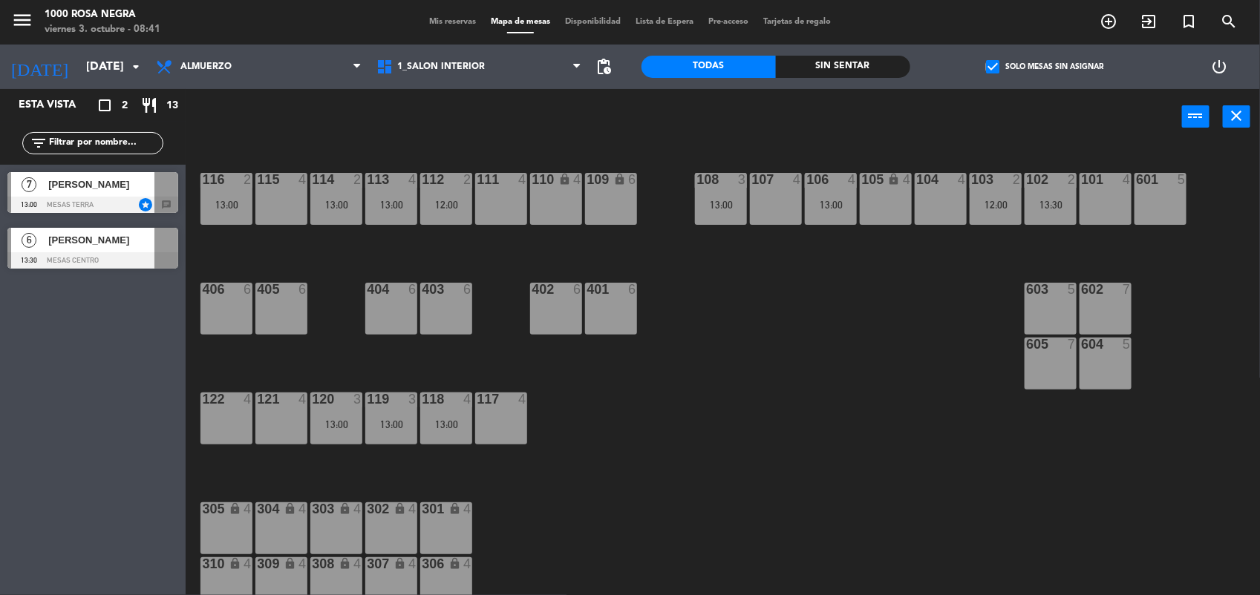
click at [1071, 193] on div "102 2 13:30" at bounding box center [1050, 199] width 52 height 52
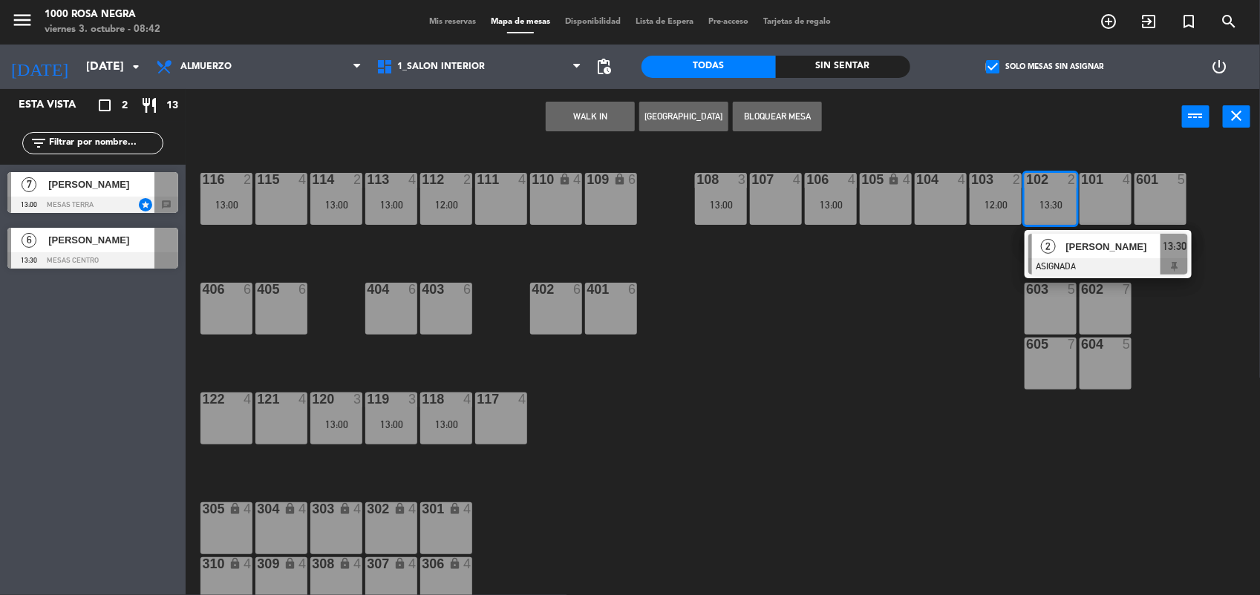
click at [301, 214] on div "115 4" at bounding box center [281, 199] width 52 height 52
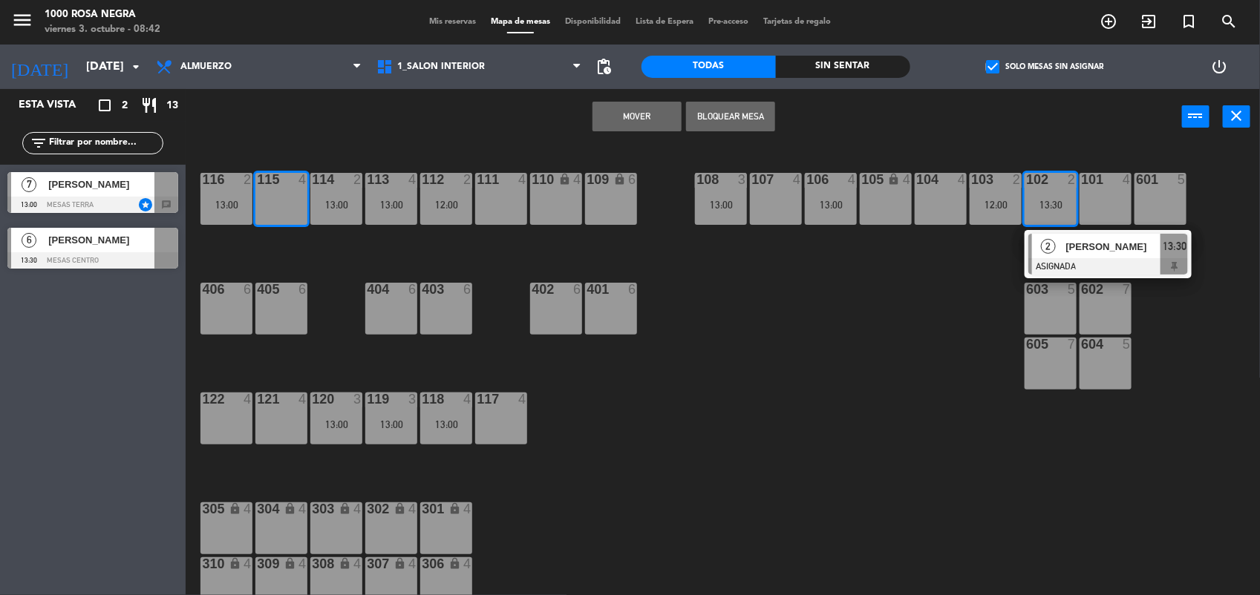
click at [666, 112] on button "Mover" at bounding box center [636, 117] width 89 height 30
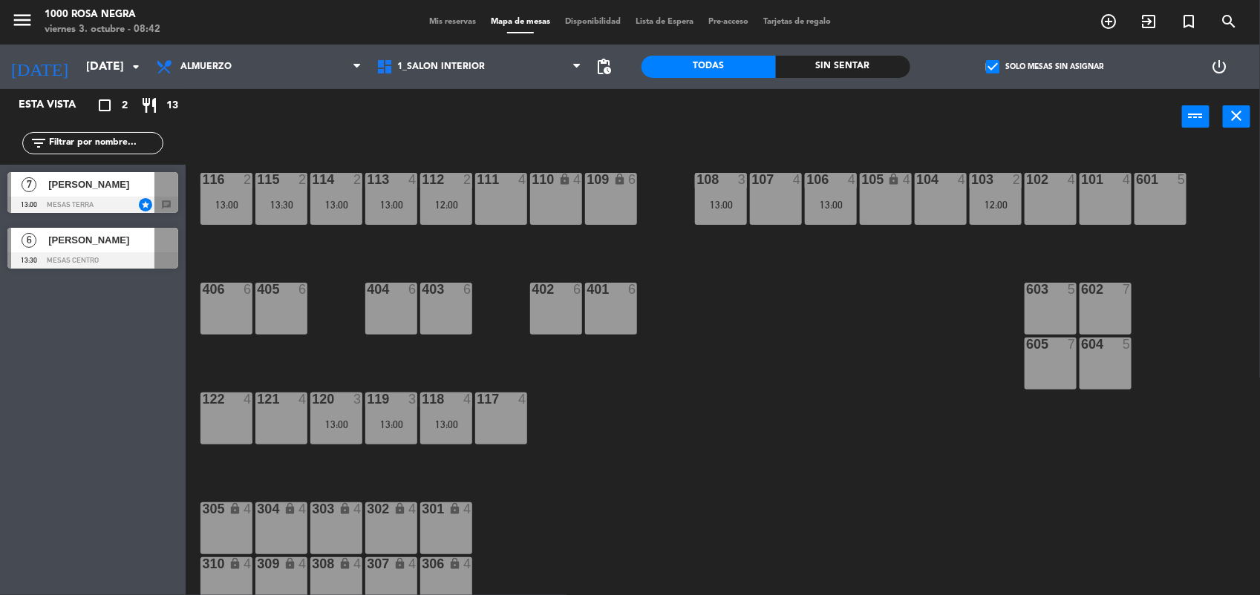
click at [72, 183] on span "[PERSON_NAME]" at bounding box center [101, 185] width 106 height 16
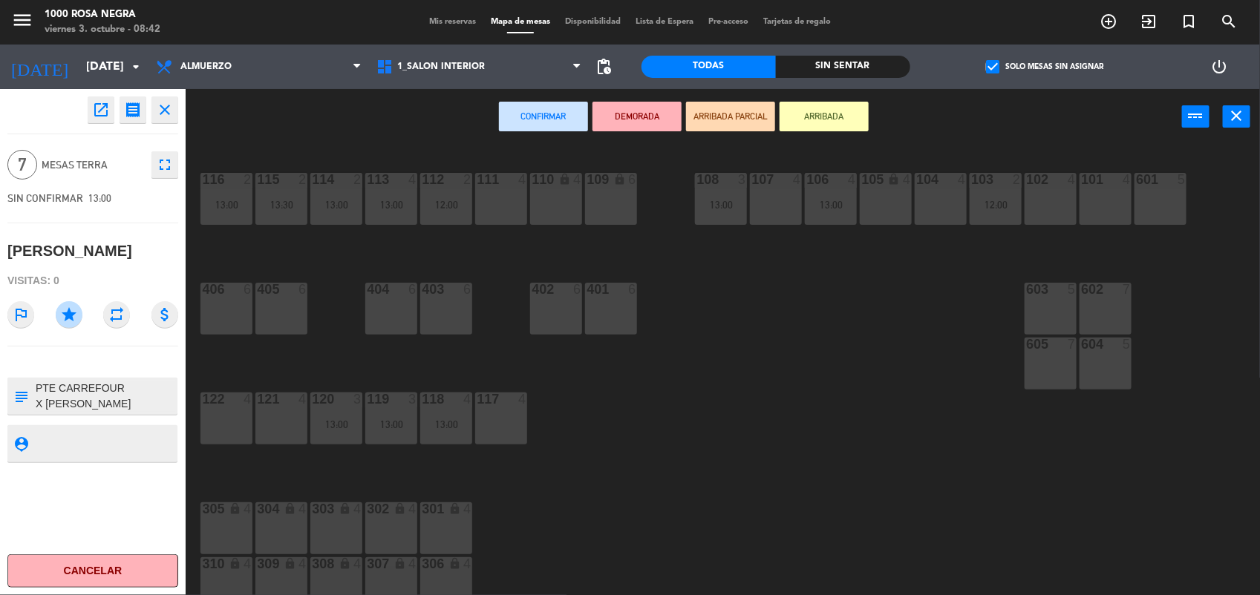
click at [1106, 314] on div "602 7" at bounding box center [1105, 309] width 52 height 52
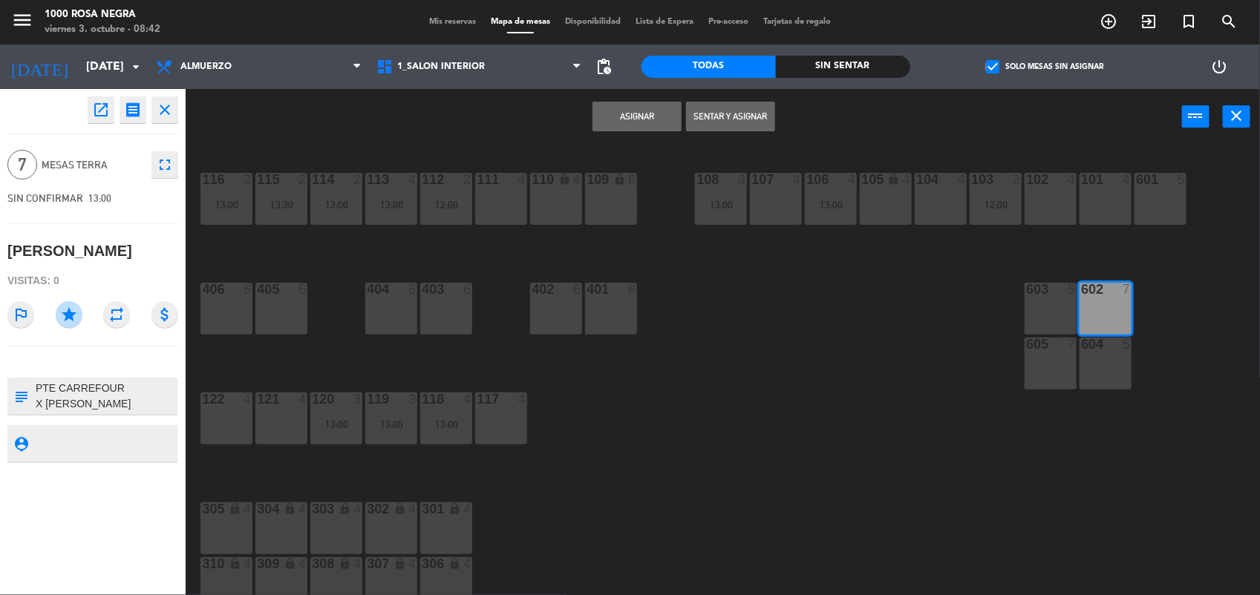
click at [661, 110] on button "Asignar" at bounding box center [636, 117] width 89 height 30
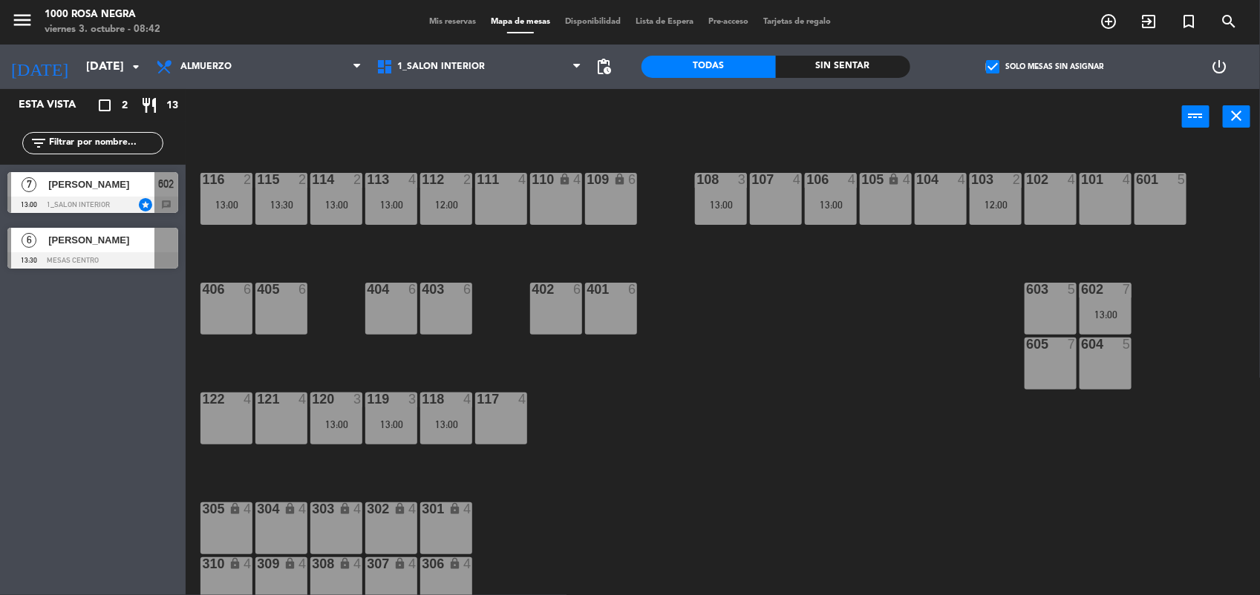
click at [68, 253] on div at bounding box center [92, 260] width 171 height 16
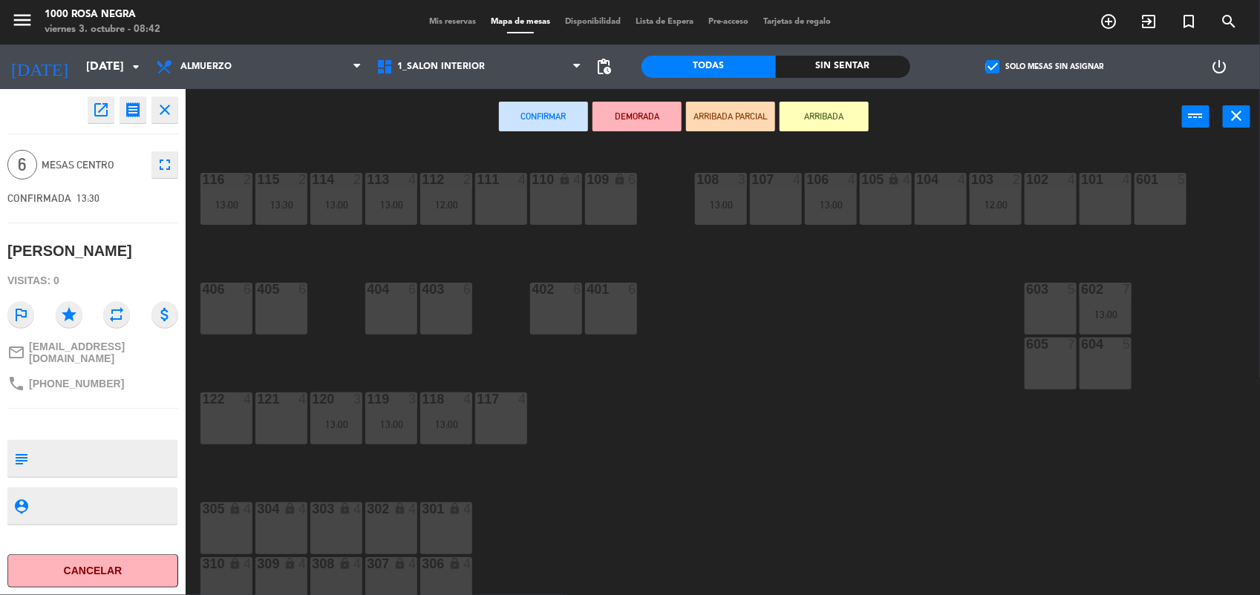
click at [1033, 369] on div "605 7" at bounding box center [1050, 364] width 52 height 52
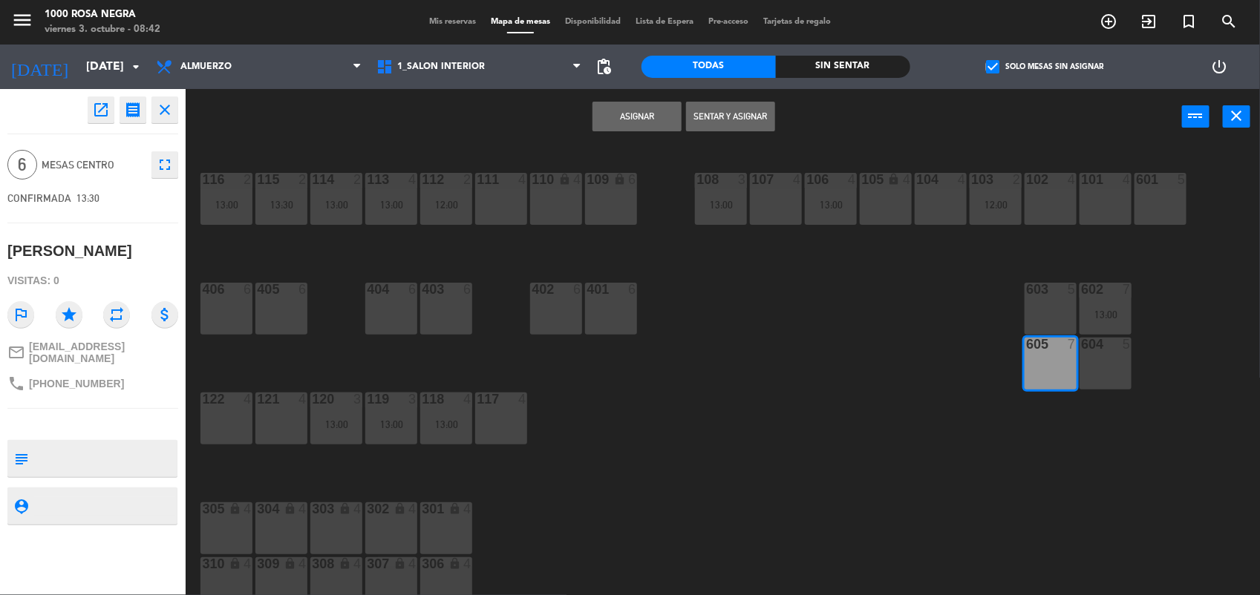
click at [657, 112] on button "Asignar" at bounding box center [636, 117] width 89 height 30
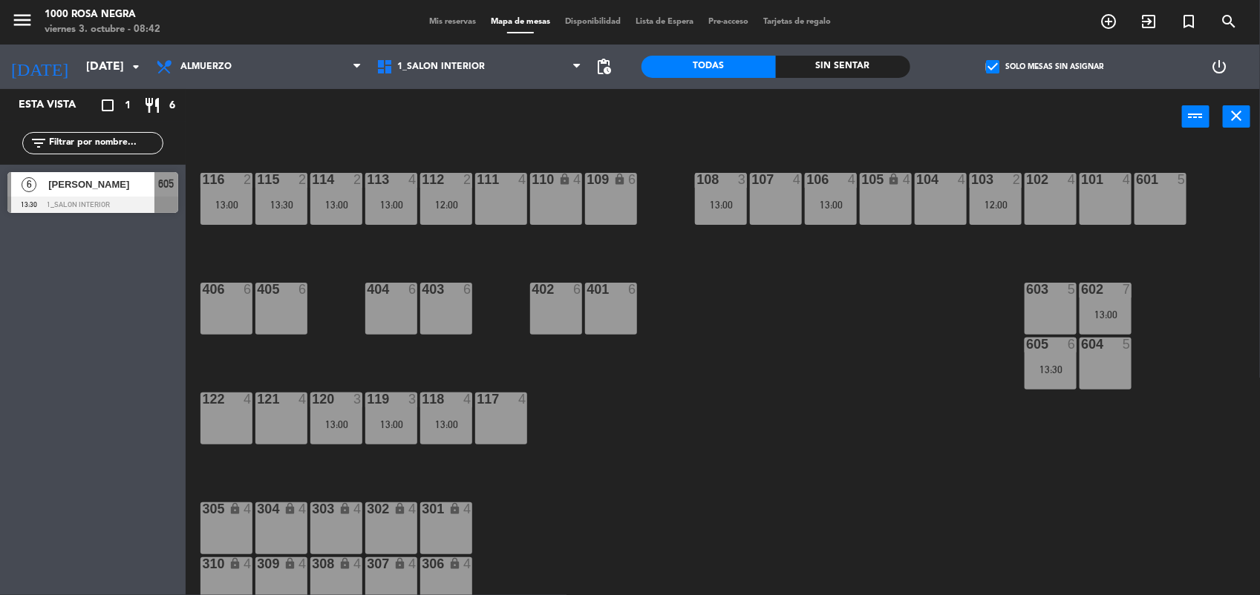
click at [779, 411] on div "116 2 13:00 115 2 13:30 114 2 13:00 113 4 13:00 112 2 12:00 111 4 110 lock 4 10…" at bounding box center [729, 372] width 1062 height 451
